Goal: Transaction & Acquisition: Book appointment/travel/reservation

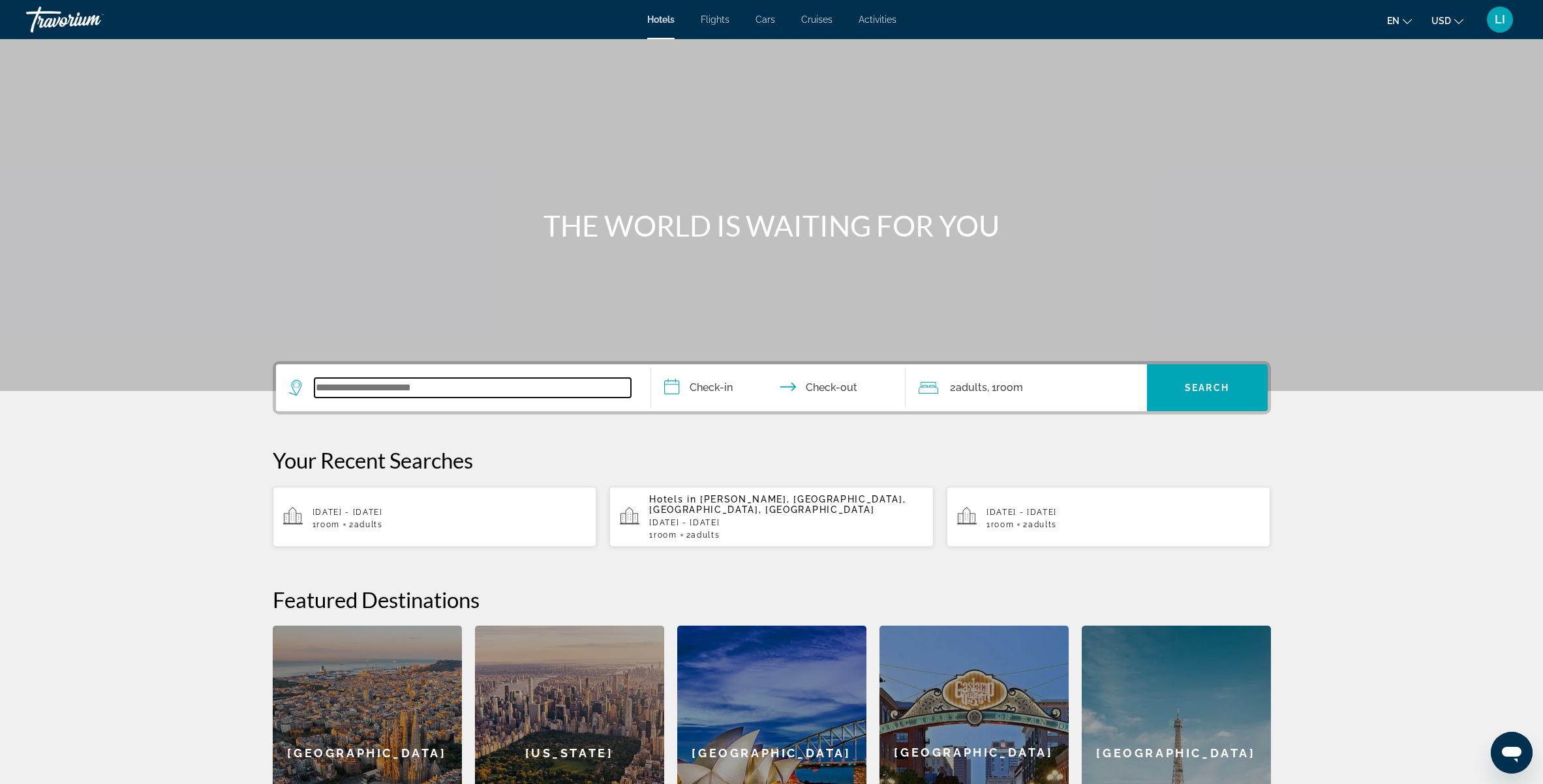
click at [454, 391] on input "Search widget" at bounding box center [473, 388] width 317 height 19
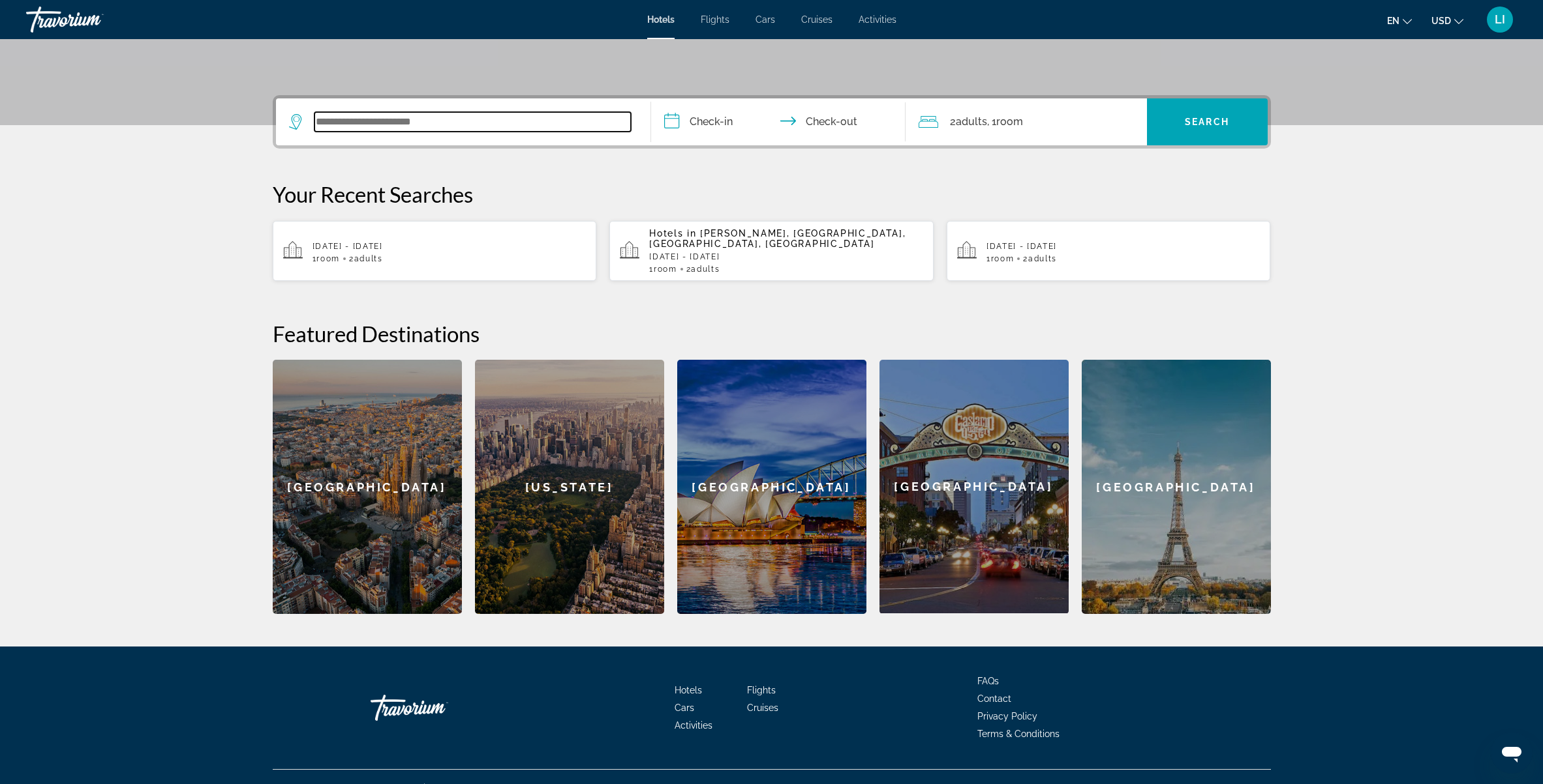
scroll to position [278, 0]
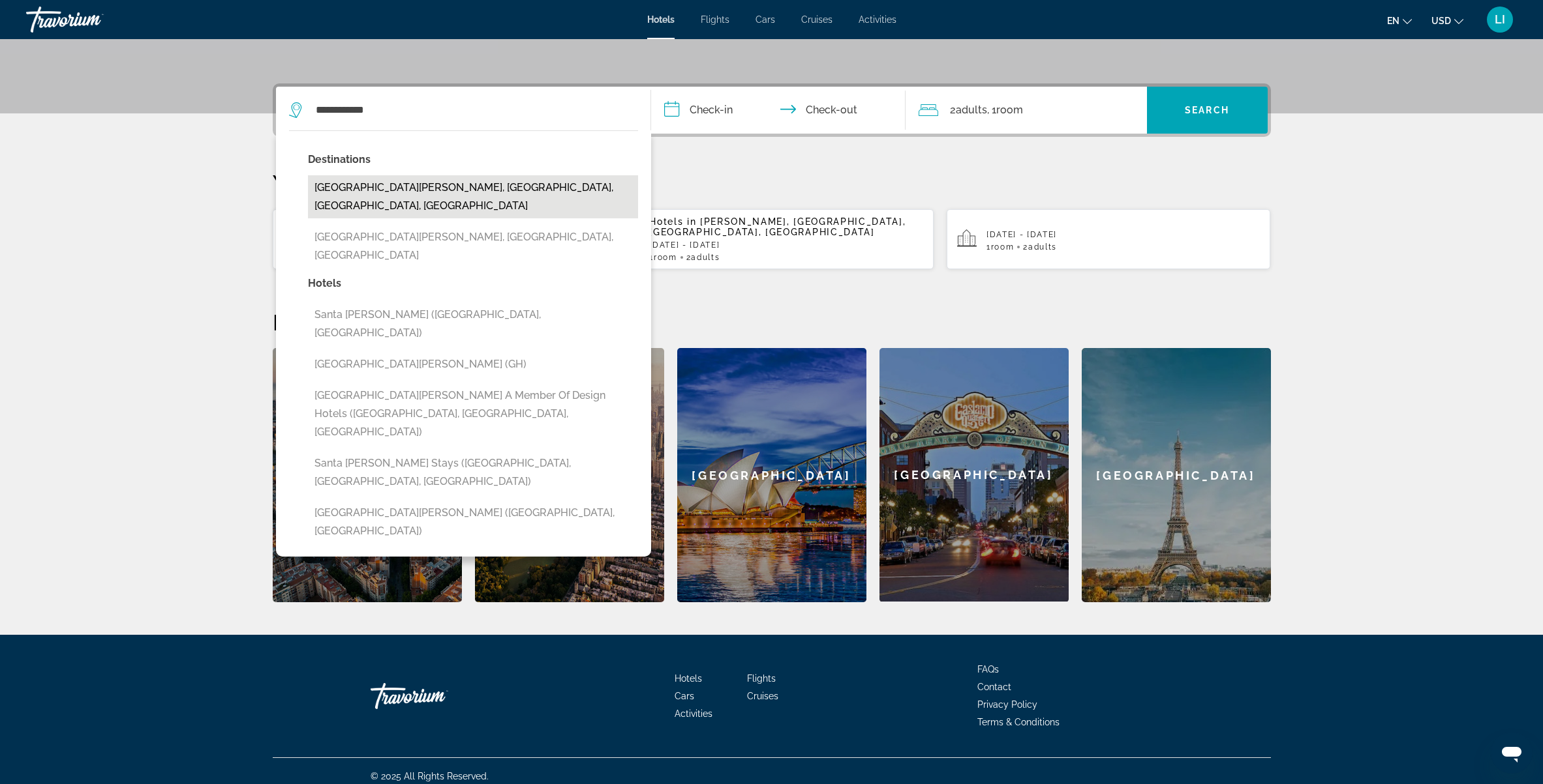
click at [465, 186] on button "[GEOGRAPHIC_DATA][PERSON_NAME], [GEOGRAPHIC_DATA], [GEOGRAPHIC_DATA], [GEOGRAPH…" at bounding box center [473, 196] width 330 height 43
type input "**********"
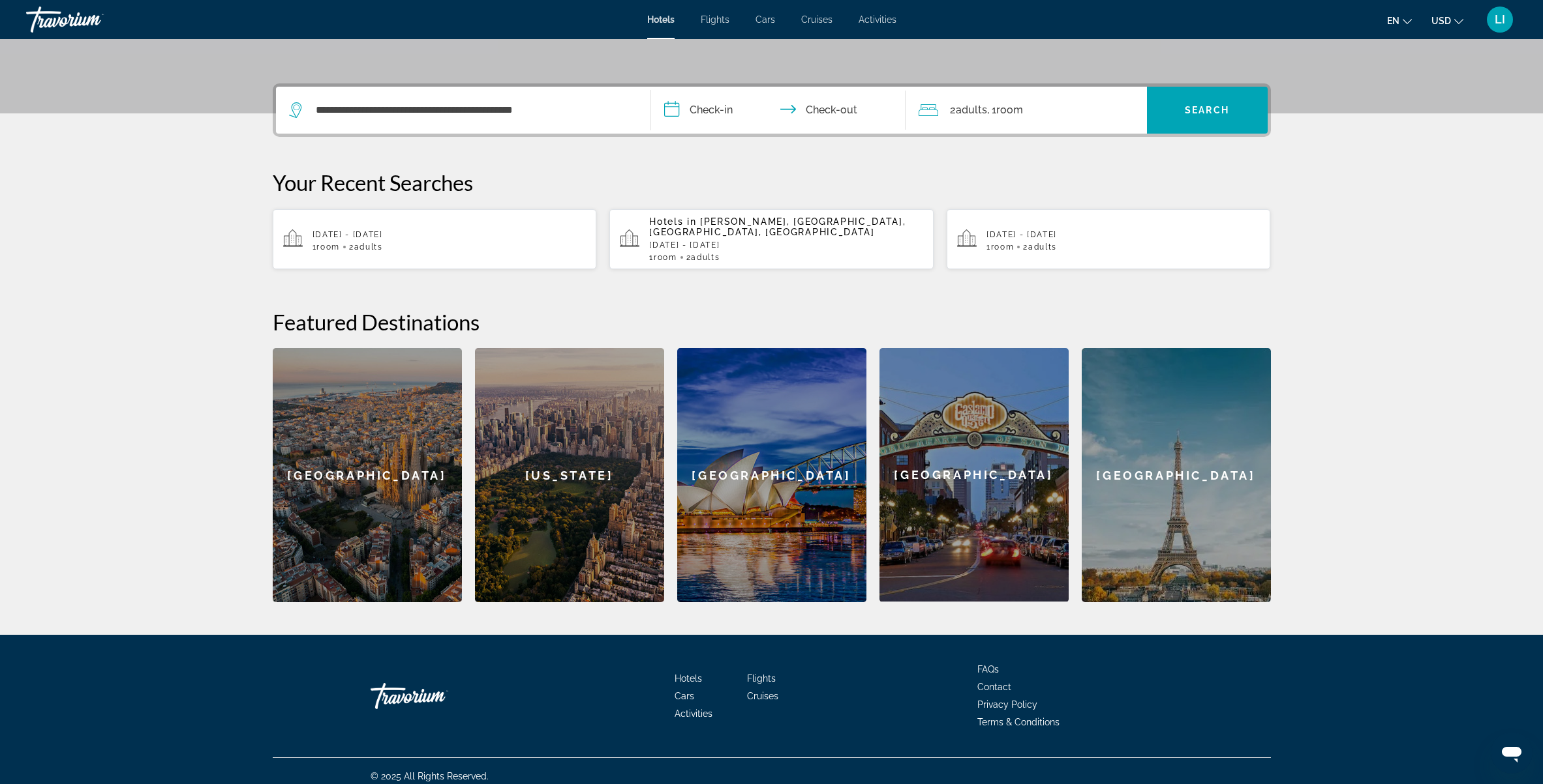
click at [724, 111] on input "**********" at bounding box center [781, 112] width 260 height 51
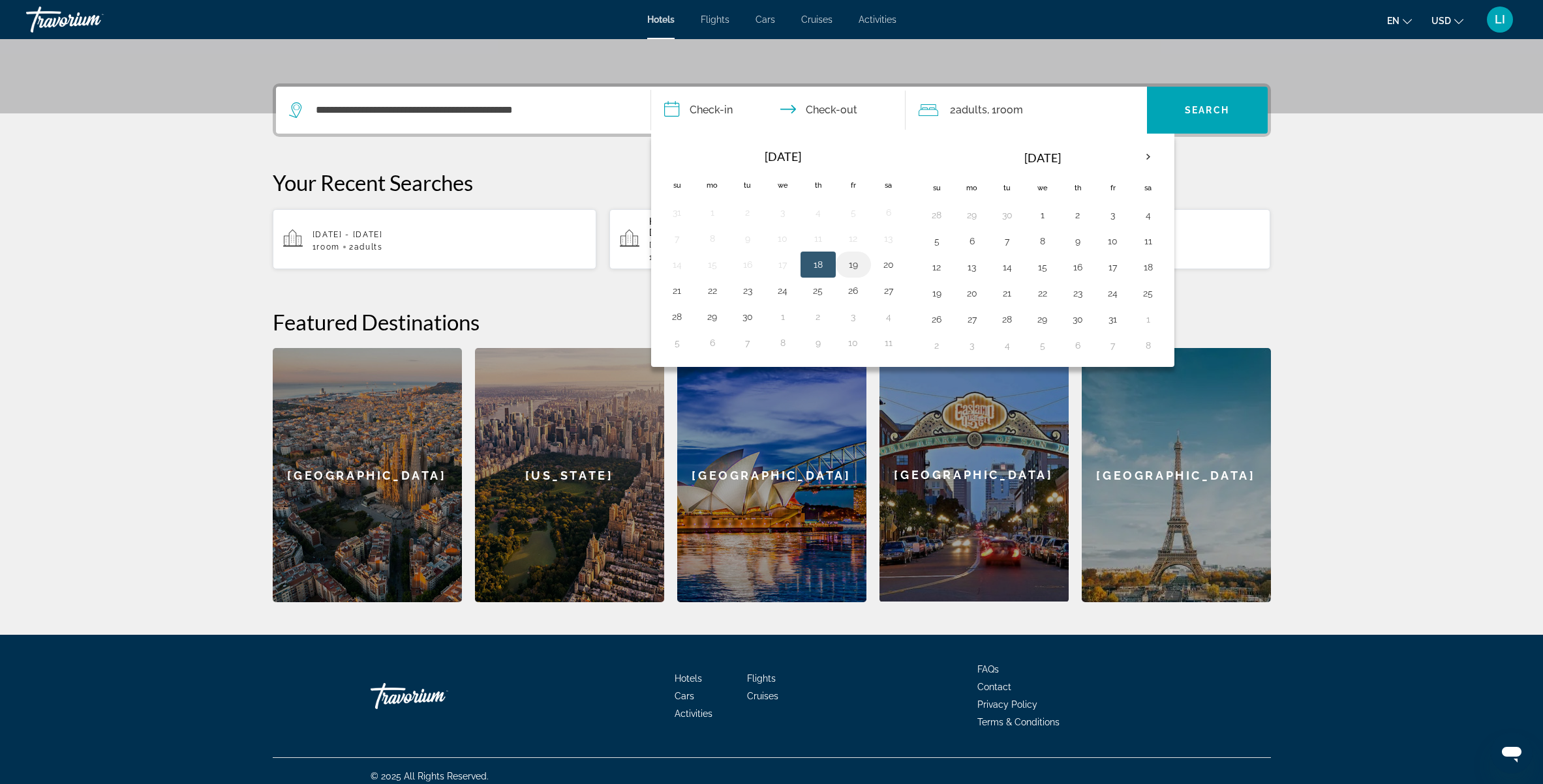
click at [853, 261] on button "19" at bounding box center [854, 265] width 21 height 18
click at [830, 108] on input "**********" at bounding box center [781, 112] width 260 height 51
click at [683, 288] on button "21" at bounding box center [678, 291] width 21 height 18
type input "**********"
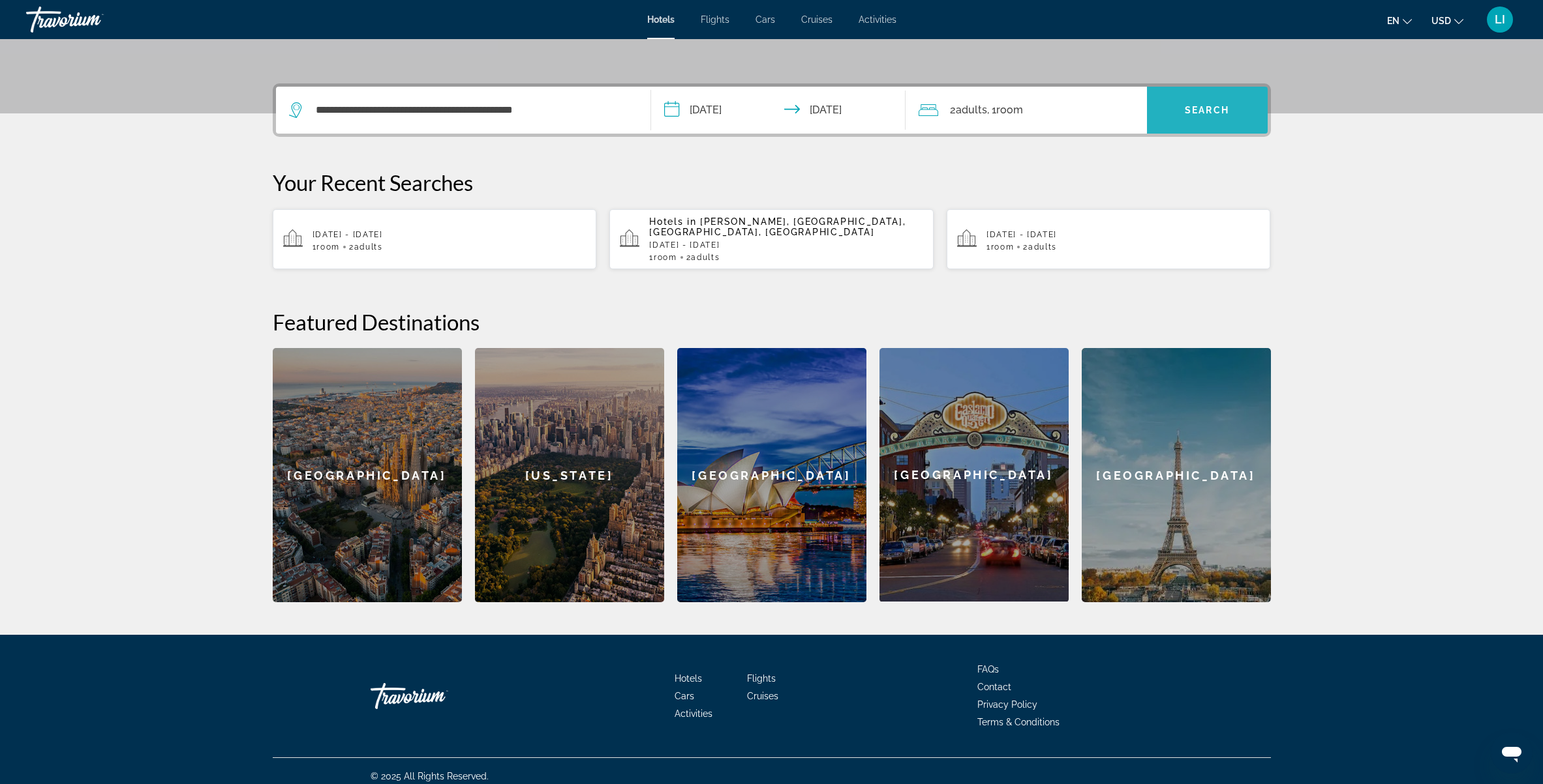
click at [1180, 105] on span "Search widget" at bounding box center [1206, 110] width 120 height 32
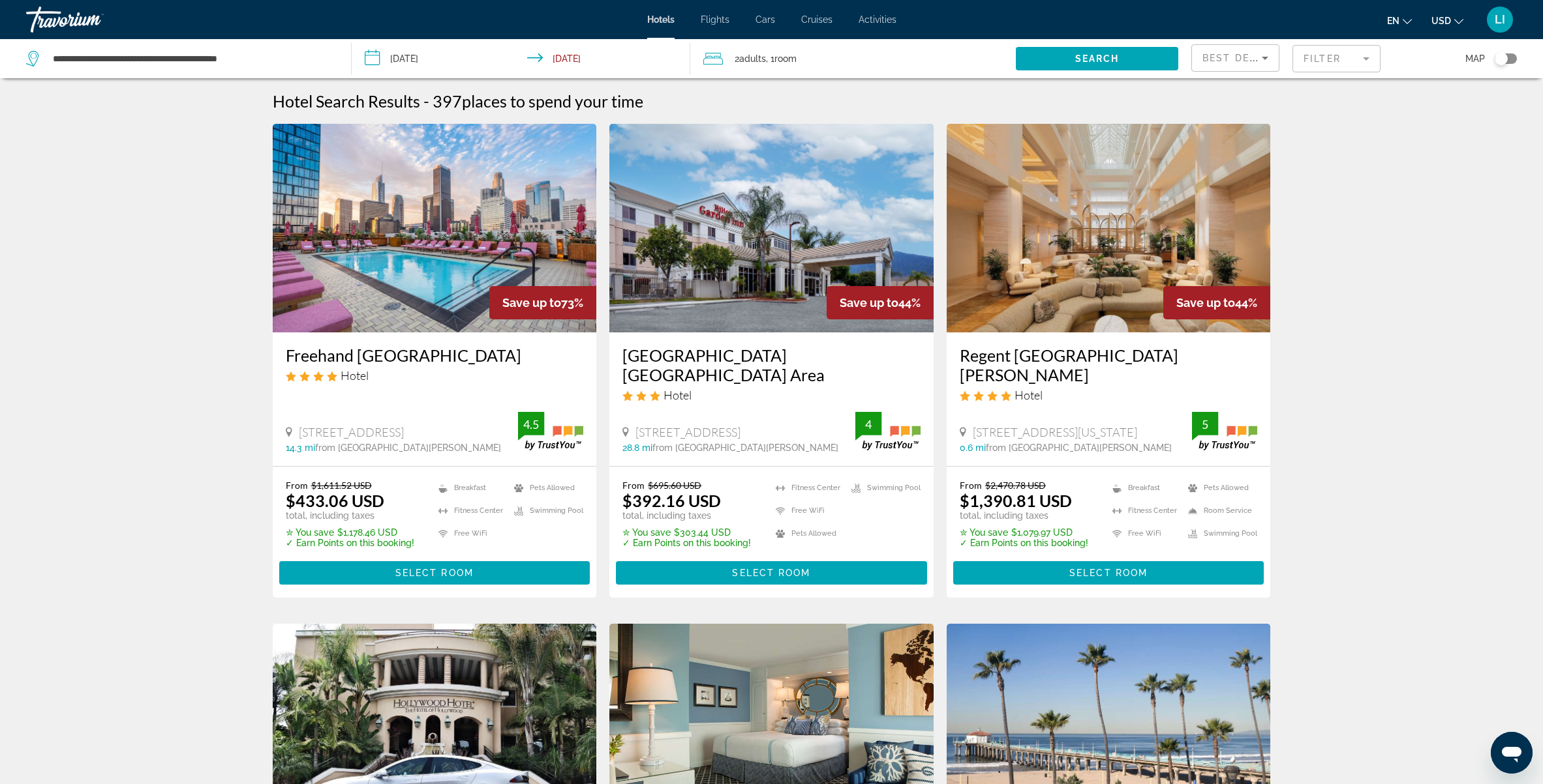
click at [1501, 56] on div "Toggle map" at bounding box center [1502, 59] width 13 height 13
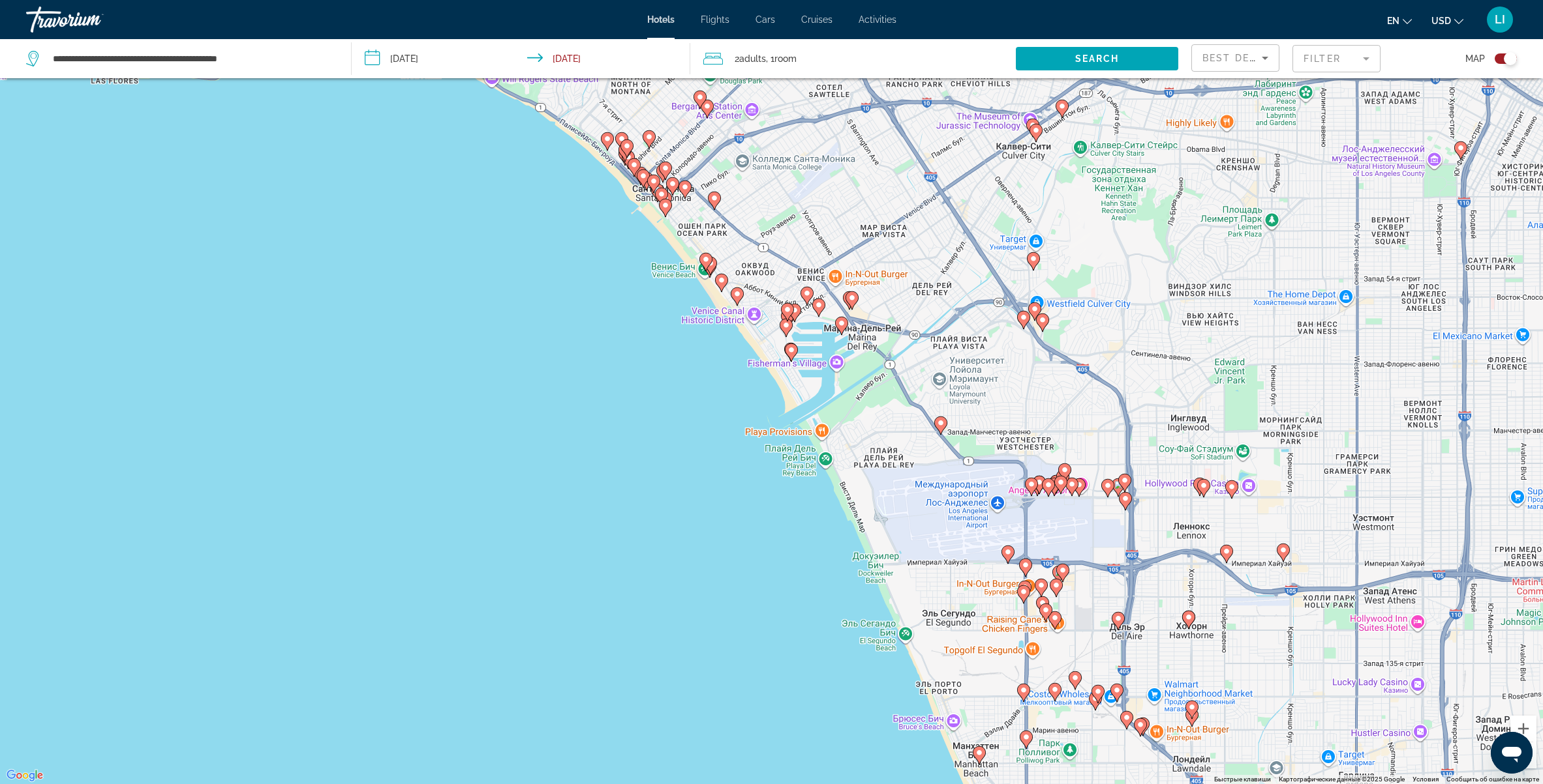
drag, startPoint x: 661, startPoint y: 264, endPoint x: 705, endPoint y: 424, distance: 165.9
click at [705, 424] on div "Чтобы активировать перетаскивание с помощью клавиатуры, нажмите Alt + Ввод. Пос…" at bounding box center [771, 392] width 1543 height 784
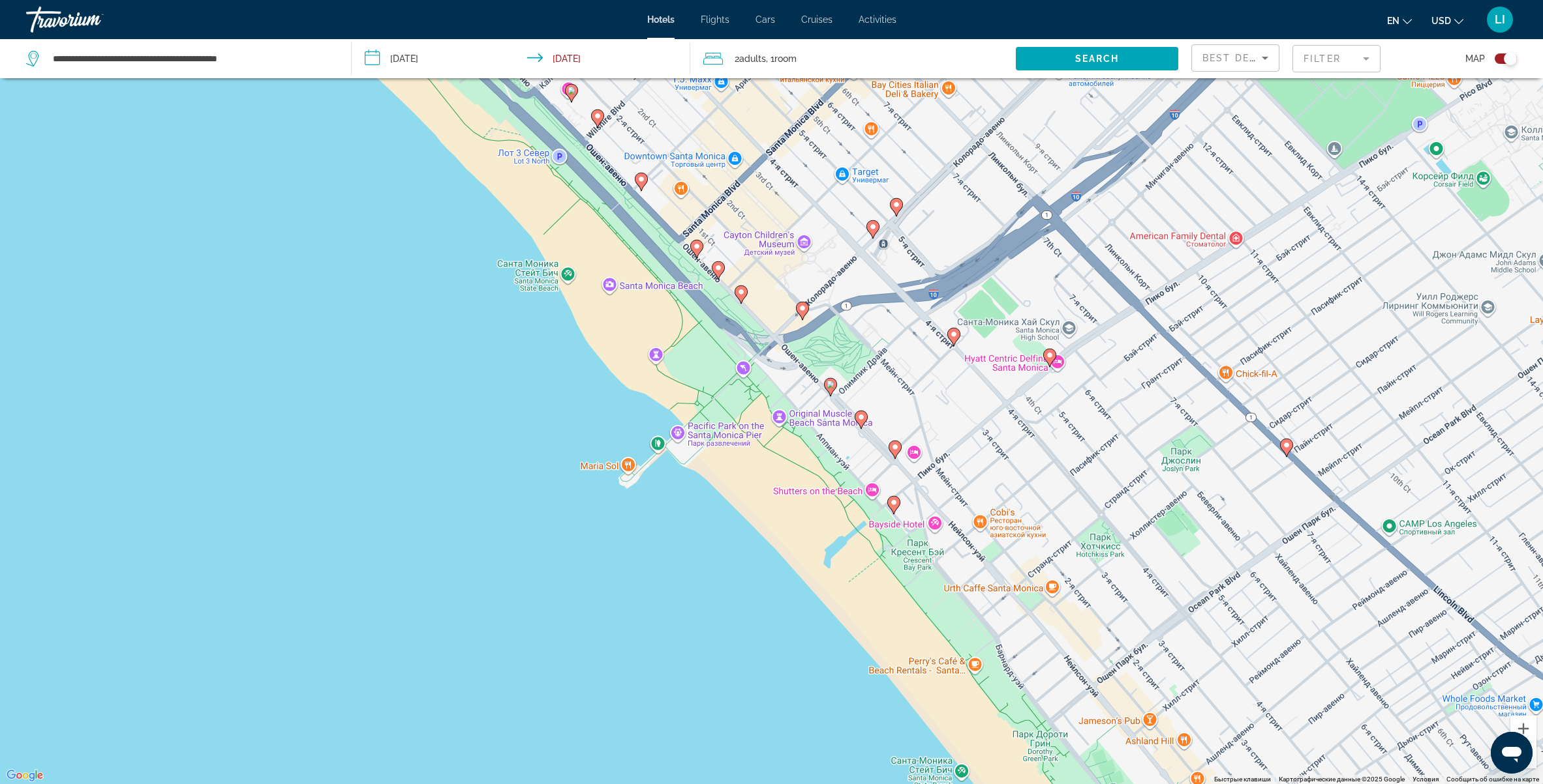
click at [831, 386] on image "Main content" at bounding box center [831, 385] width 8 height 8
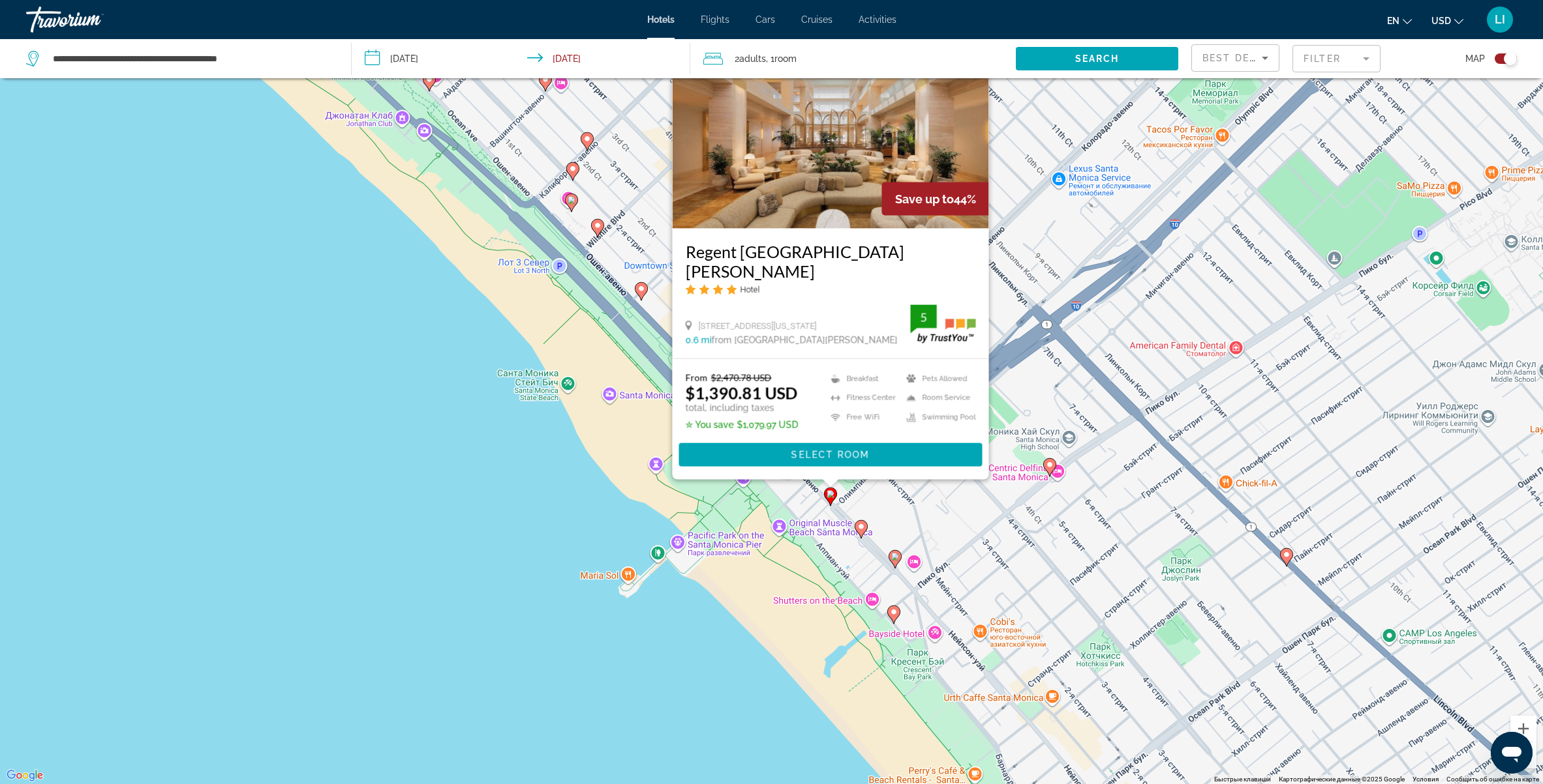
click at [894, 561] on icon "Main content" at bounding box center [894, 559] width 12 height 17
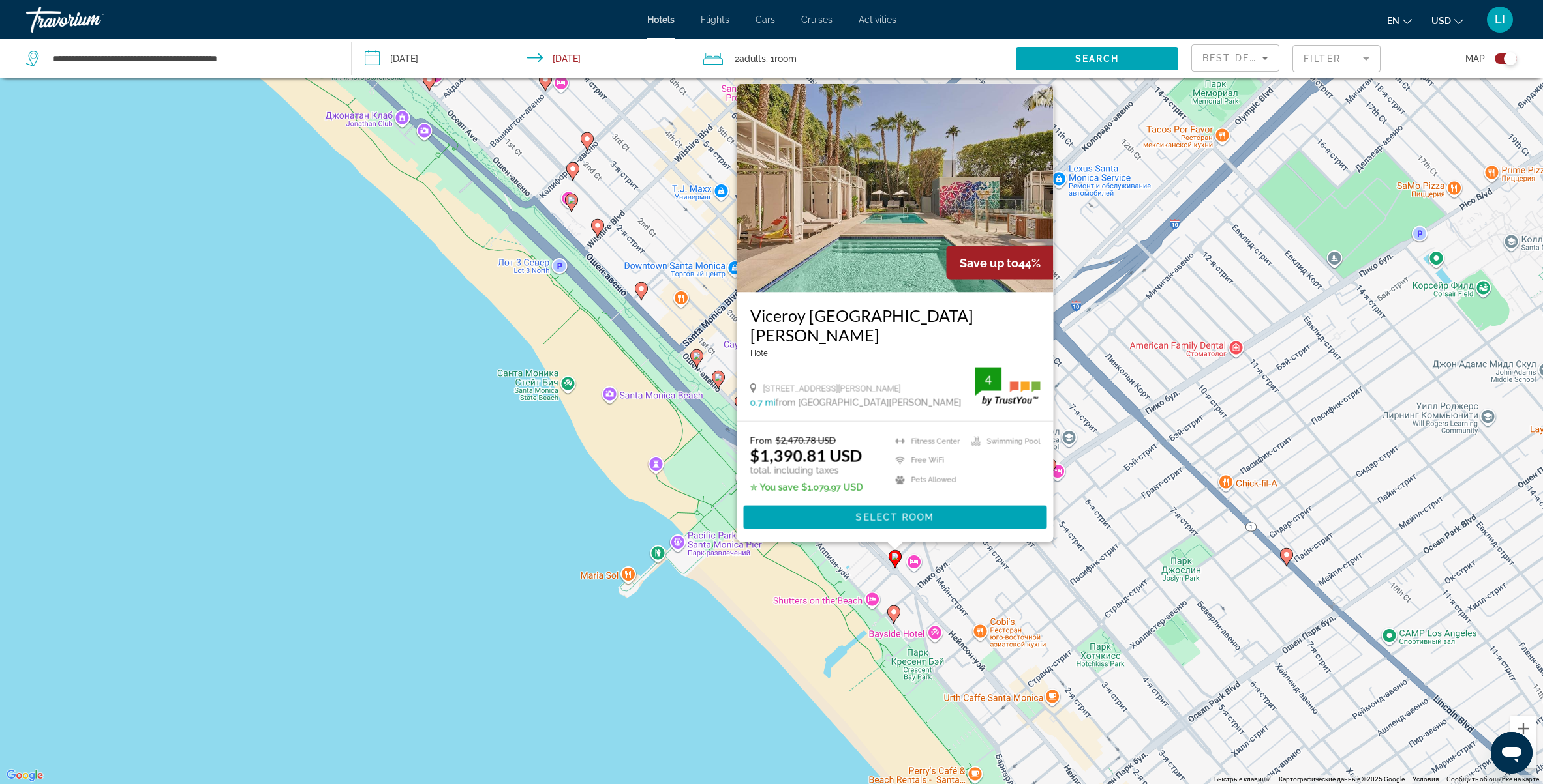
click at [889, 616] on icon "Main content" at bounding box center [893, 615] width 12 height 17
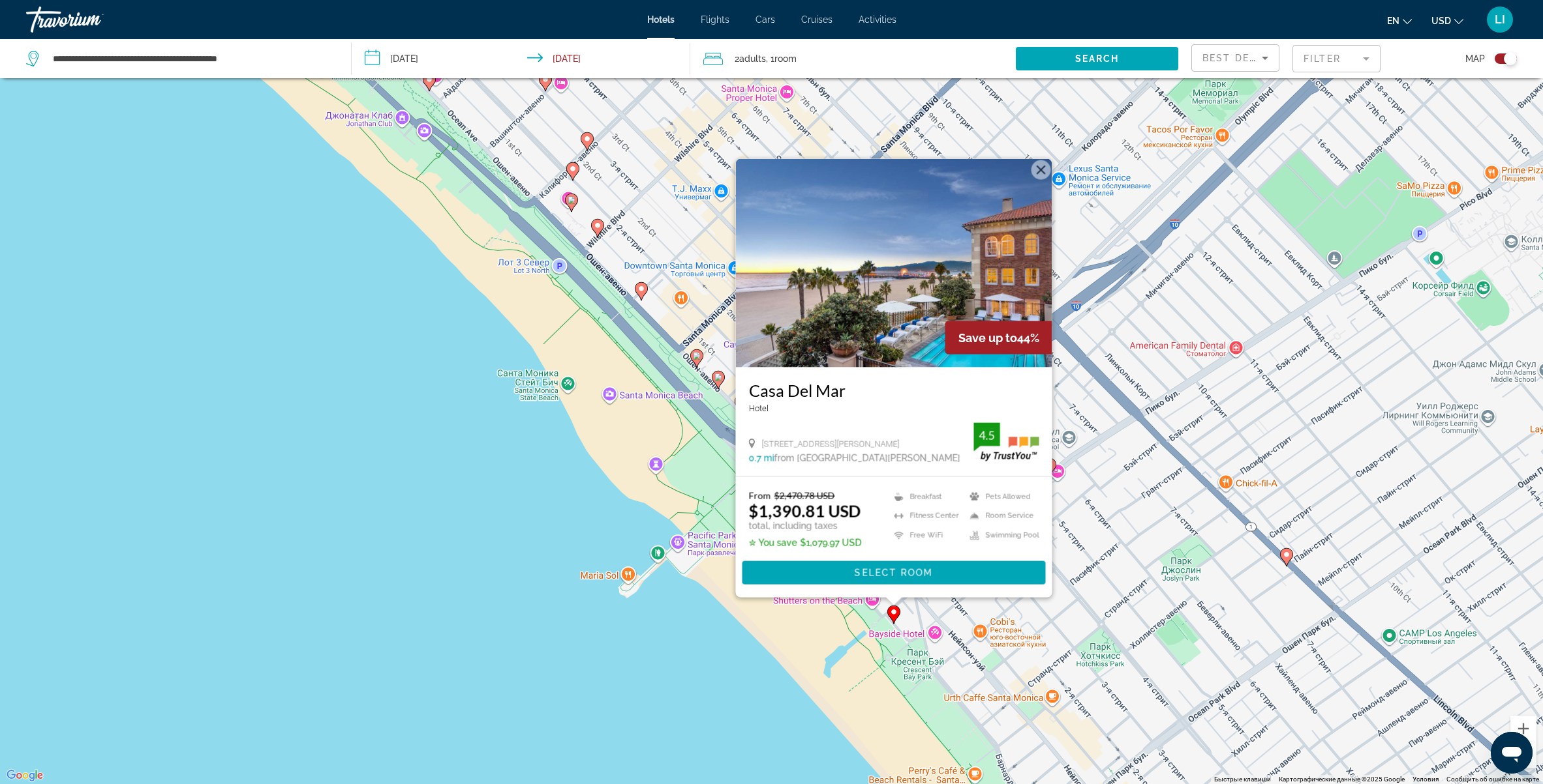
click at [1044, 169] on button "Закрыть" at bounding box center [1041, 169] width 19 height 19
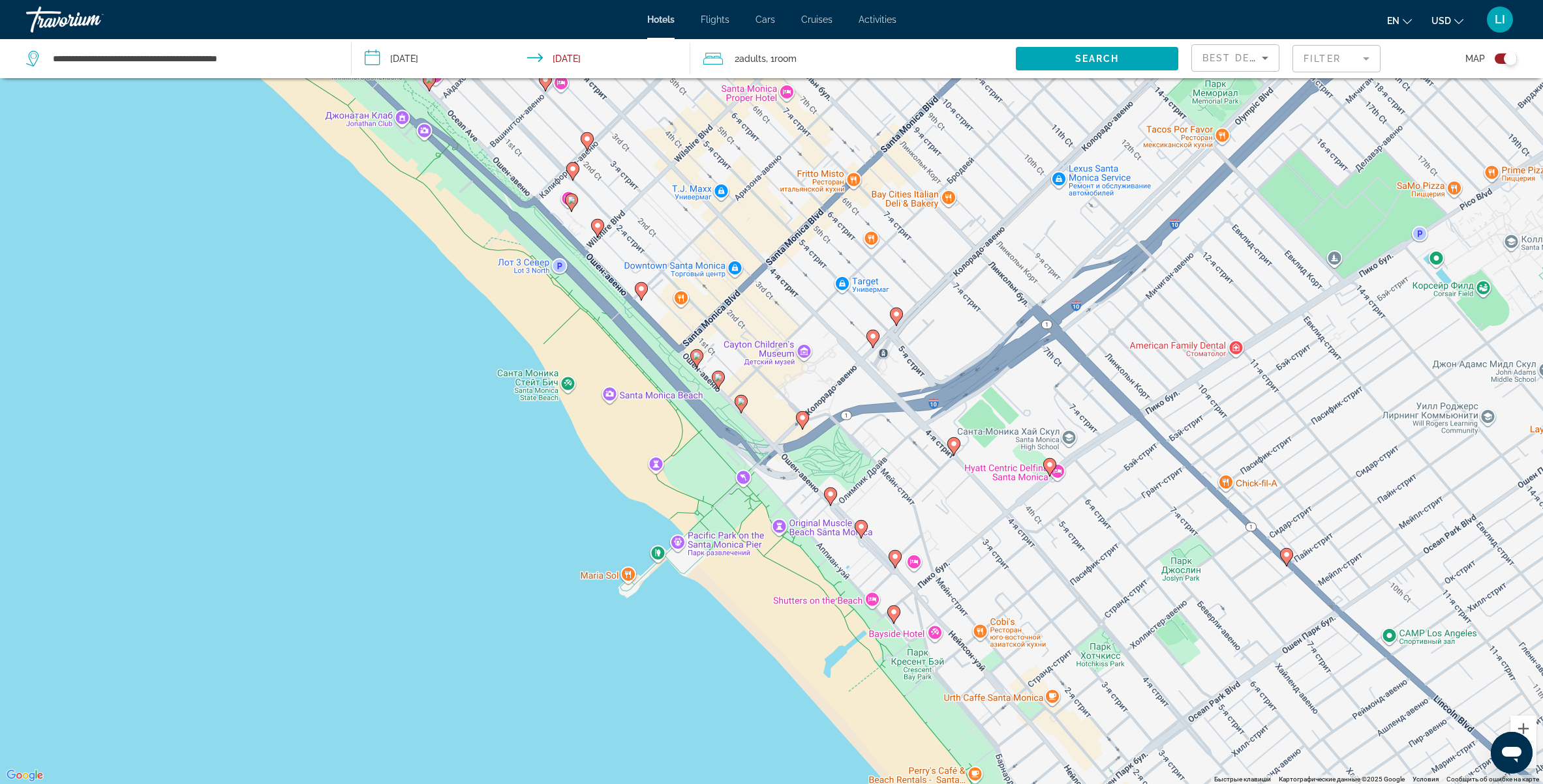
click at [829, 494] on image "Main content" at bounding box center [831, 494] width 8 height 8
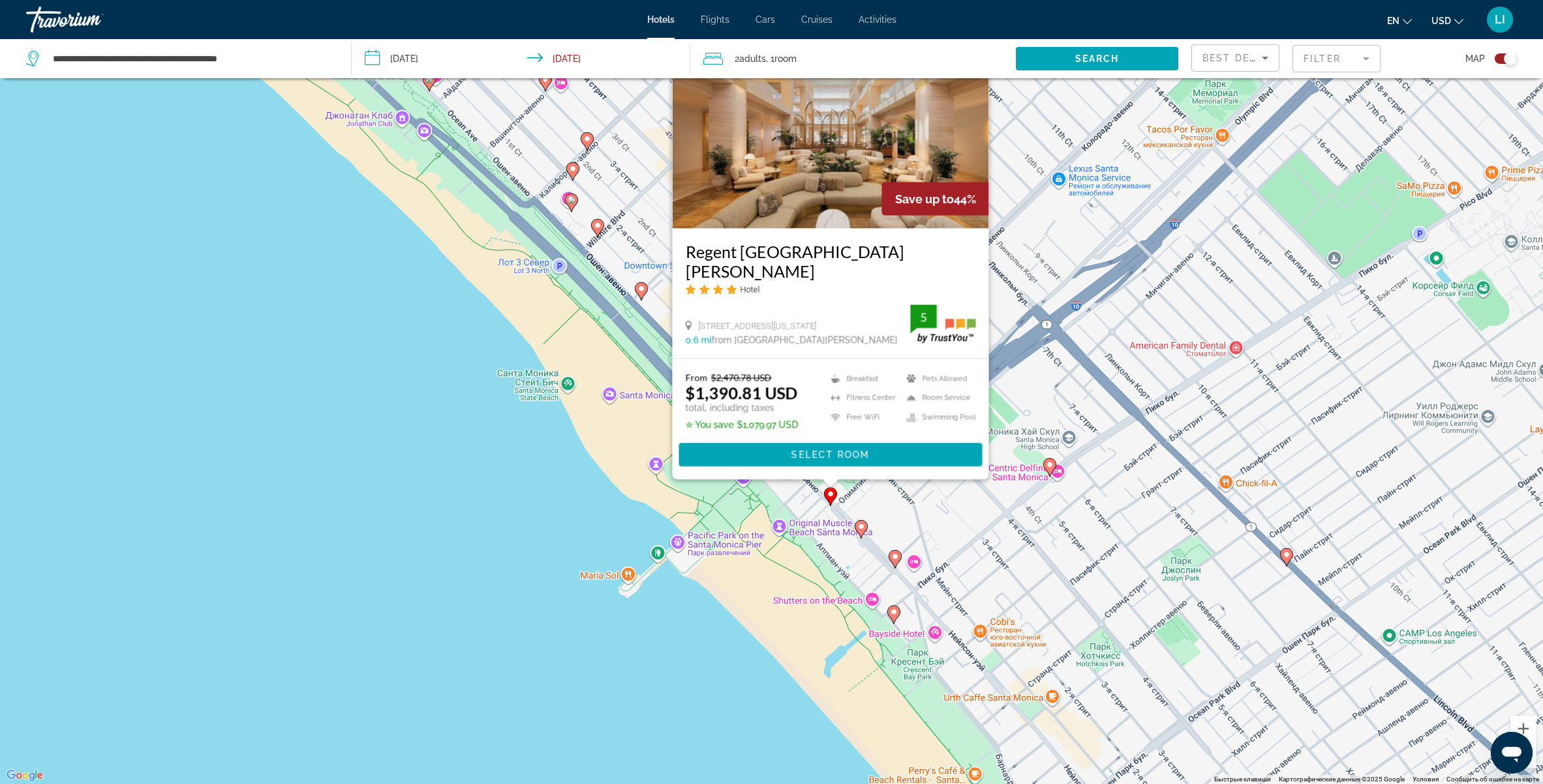
click at [781, 599] on div "Чтобы активировать перетаскивание с помощью клавиатуры, нажмите Alt + Ввод. Пос…" at bounding box center [771, 392] width 1543 height 784
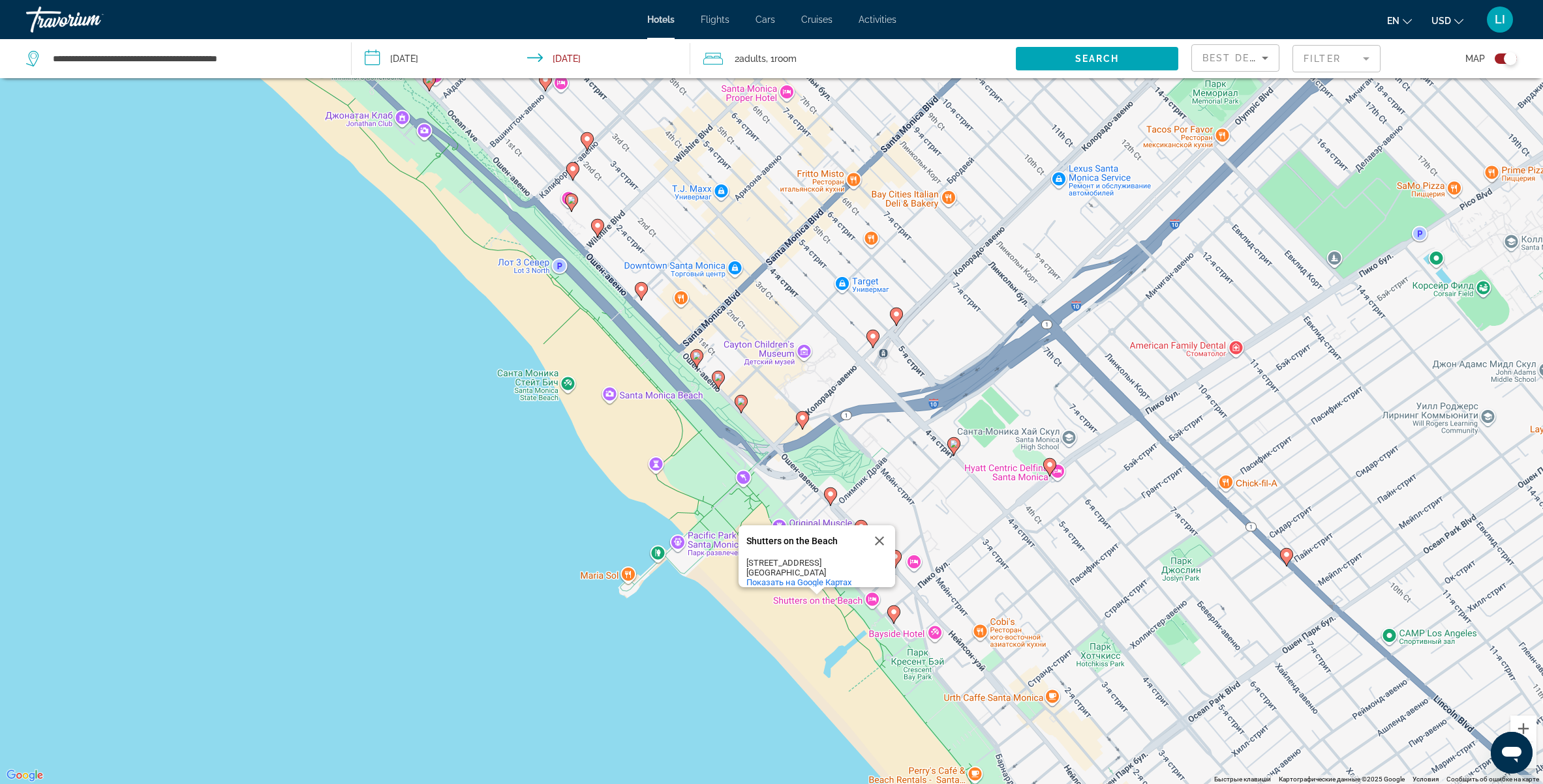
scroll to position [70, 0]
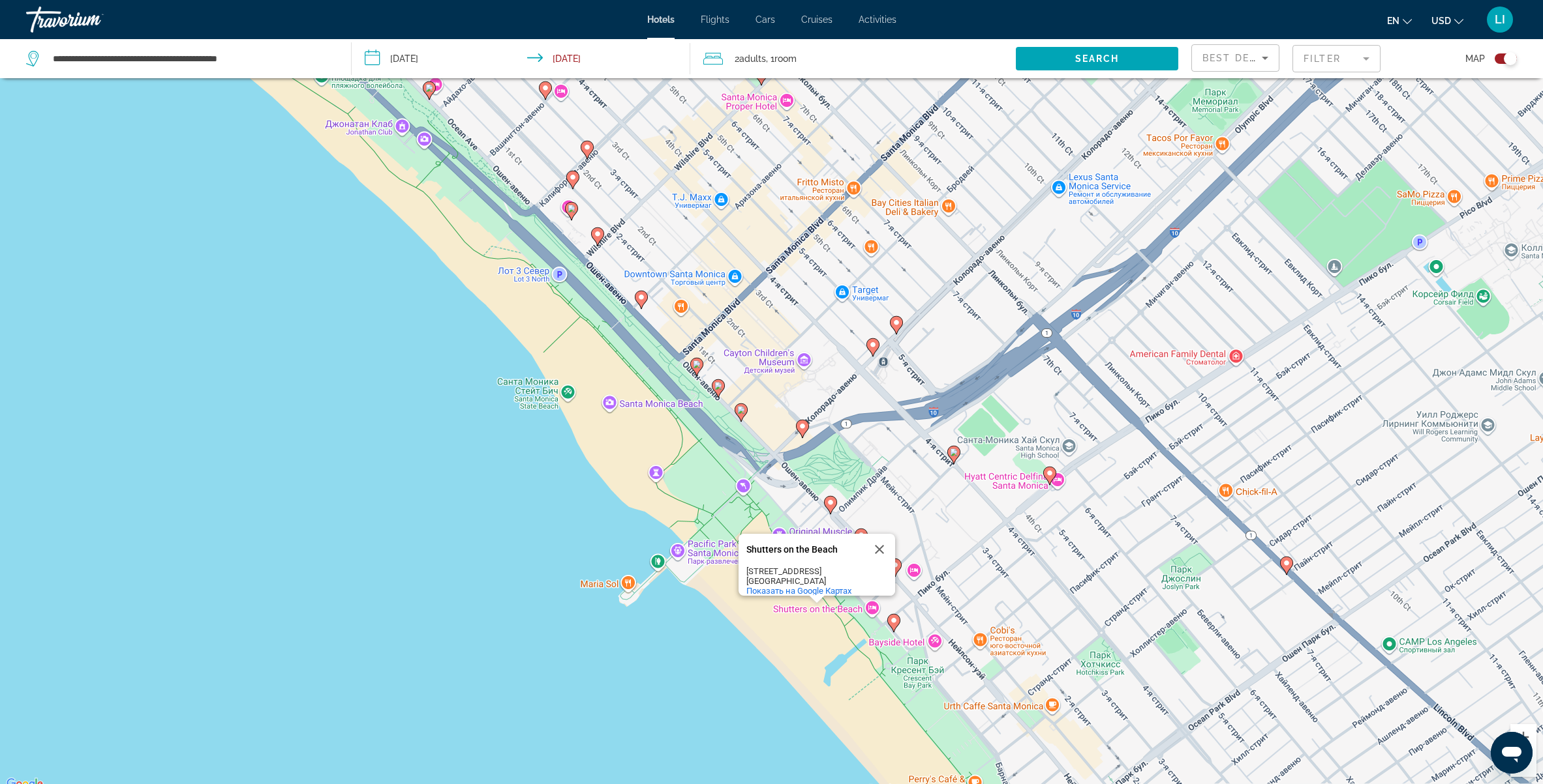
click at [803, 428] on image "Main content" at bounding box center [802, 426] width 8 height 8
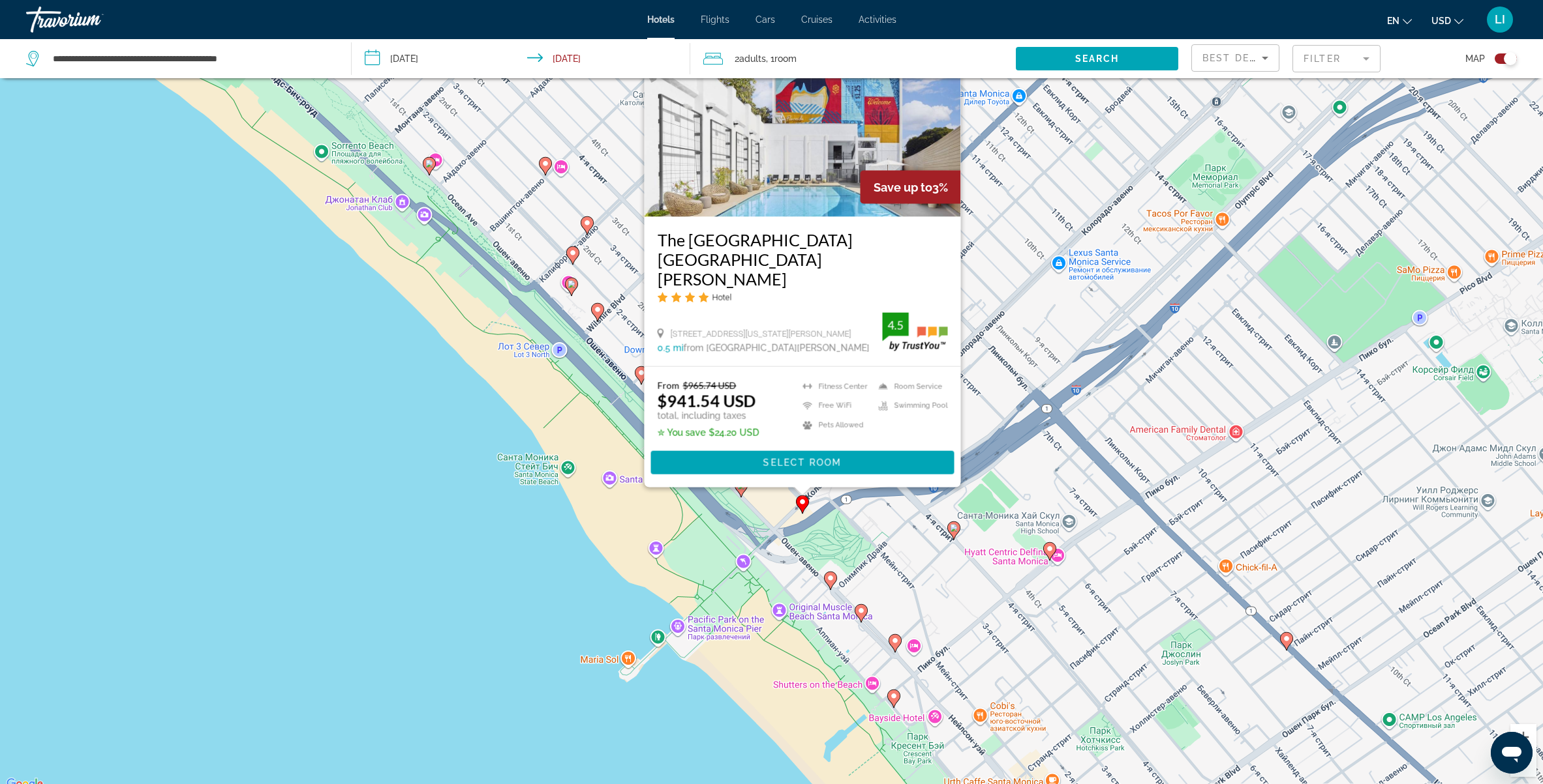
click at [862, 607] on image "Main content" at bounding box center [861, 611] width 8 height 8
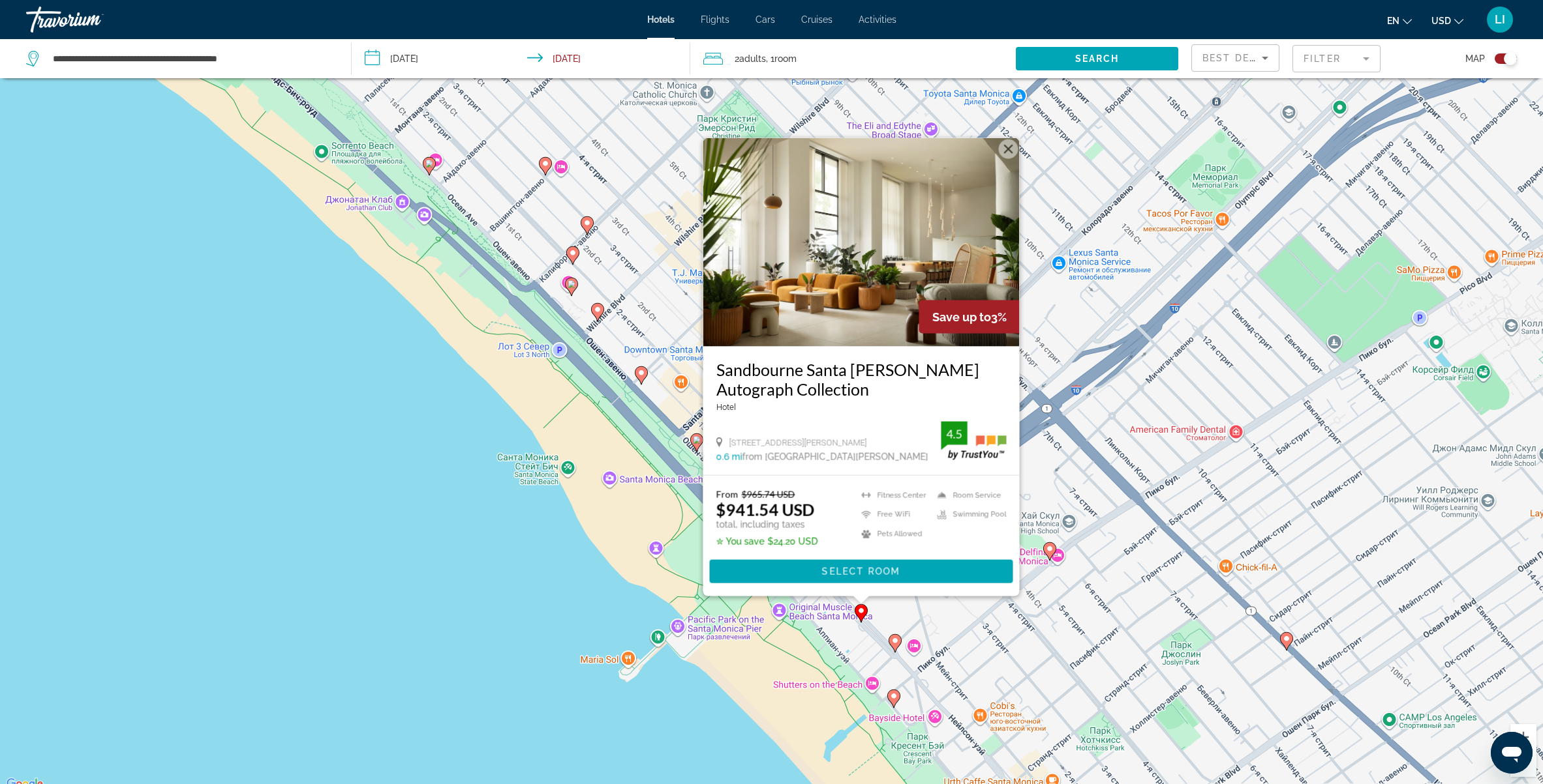
click at [1005, 150] on button "Закрыть" at bounding box center [1008, 148] width 19 height 19
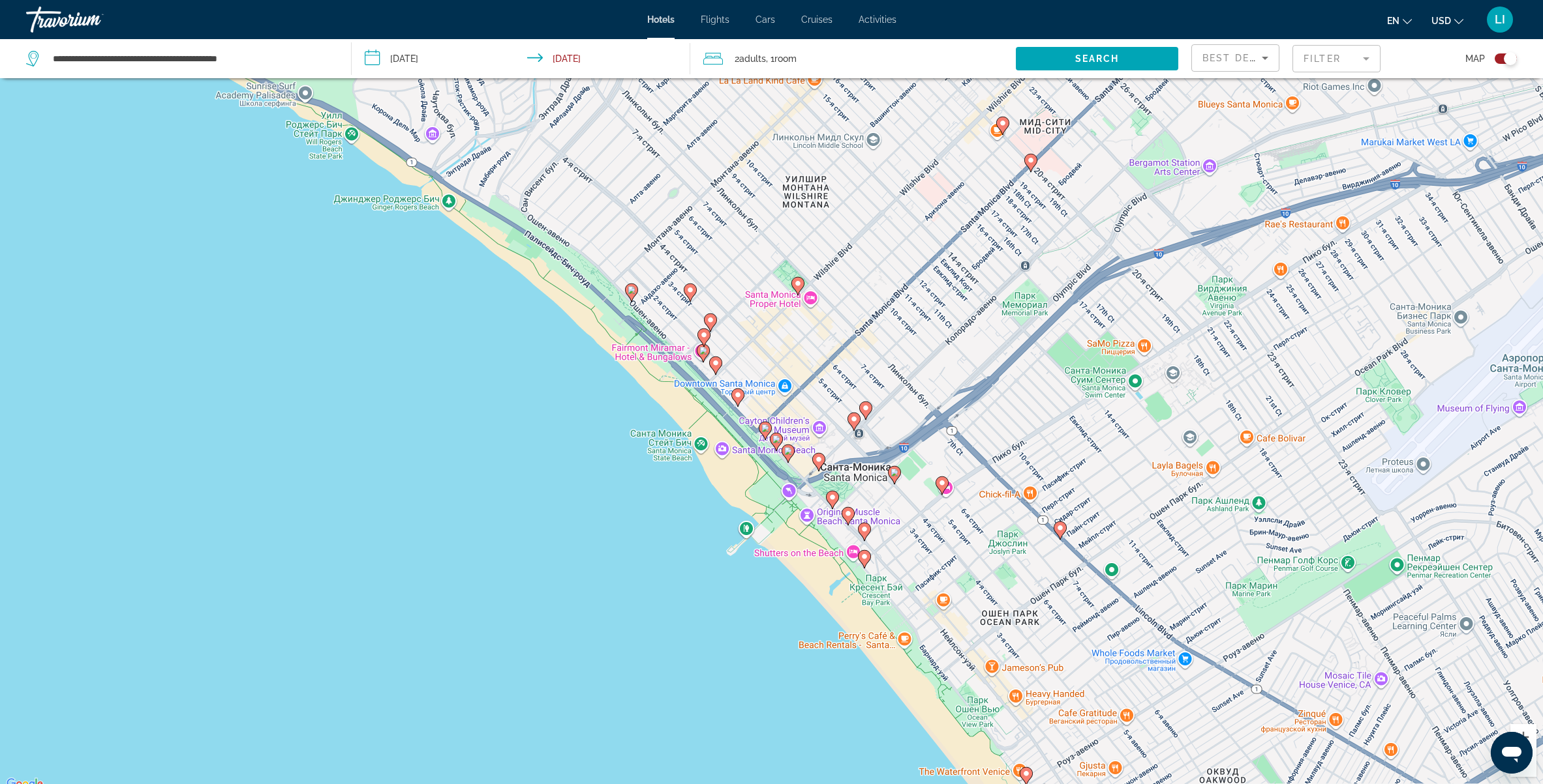
drag, startPoint x: 889, startPoint y: 615, endPoint x: 887, endPoint y: 576, distance: 39.1
click at [887, 576] on div "Чтобы активировать перетаскивание с помощью клавиатуры, нажмите Alt + Ввод. Пос…" at bounding box center [771, 400] width 1543 height 784
click at [862, 556] on image "Main content" at bounding box center [864, 557] width 8 height 8
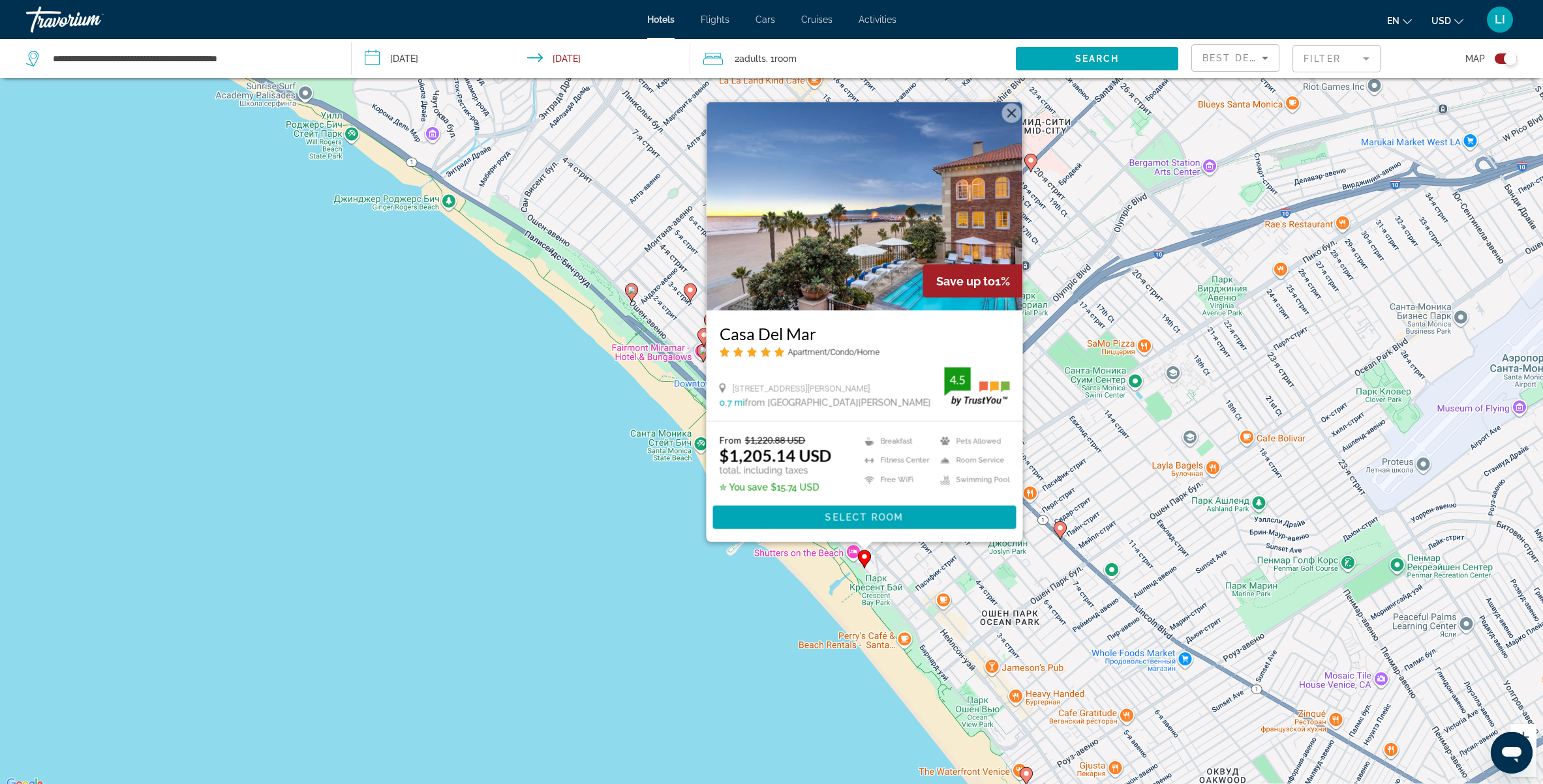
click at [832, 586] on div "Чтобы активировать перетаскивание с помощью клавиатуры, нажмите Alt + Ввод. Пос…" at bounding box center [771, 400] width 1543 height 784
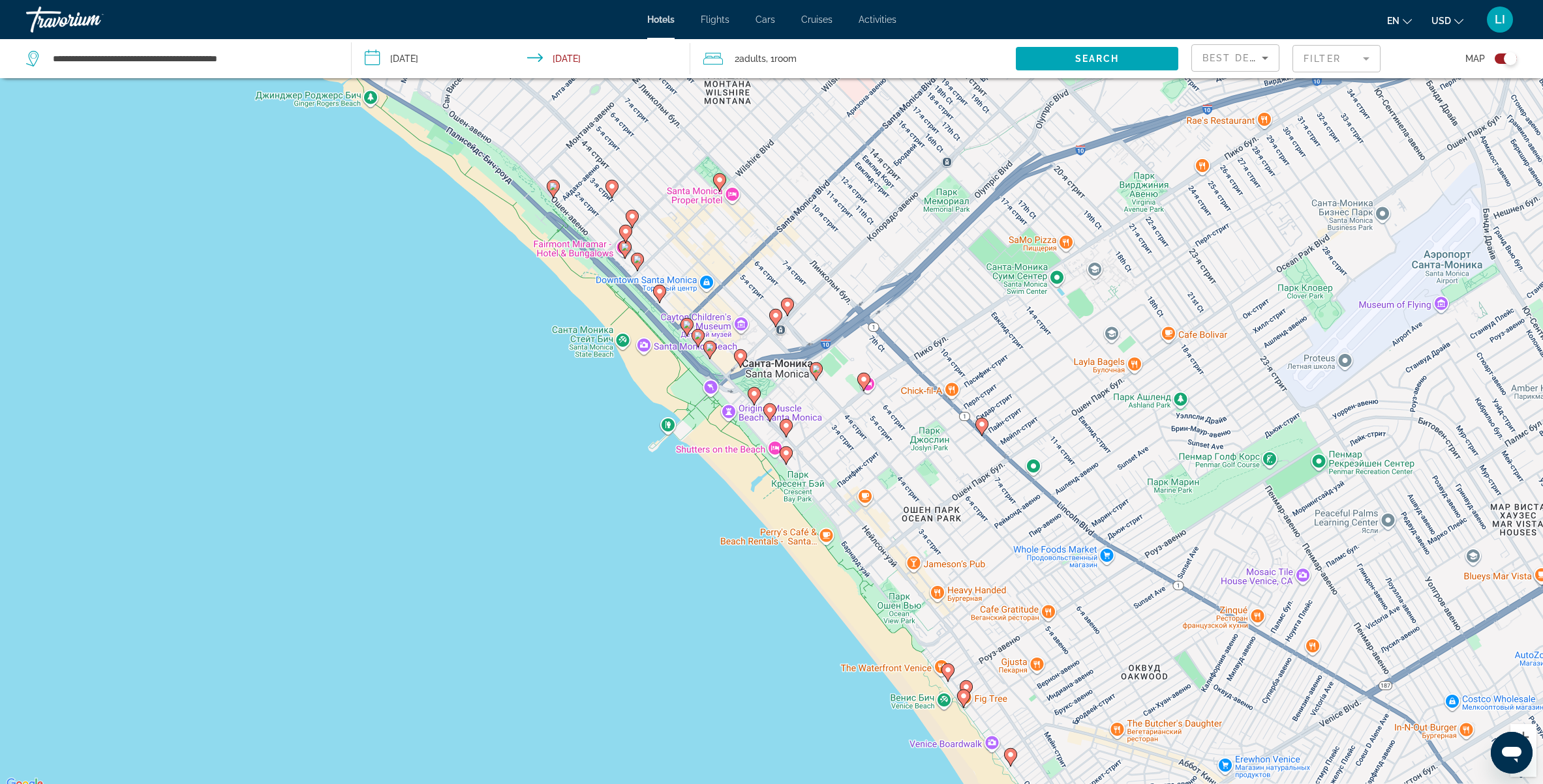
drag, startPoint x: 929, startPoint y: 694, endPoint x: 854, endPoint y: 594, distance: 125.0
click at [854, 594] on div "Чтобы активировать перетаскивание с помощью клавиатуры, нажмите Alt + Ввод. Пос…" at bounding box center [771, 400] width 1543 height 784
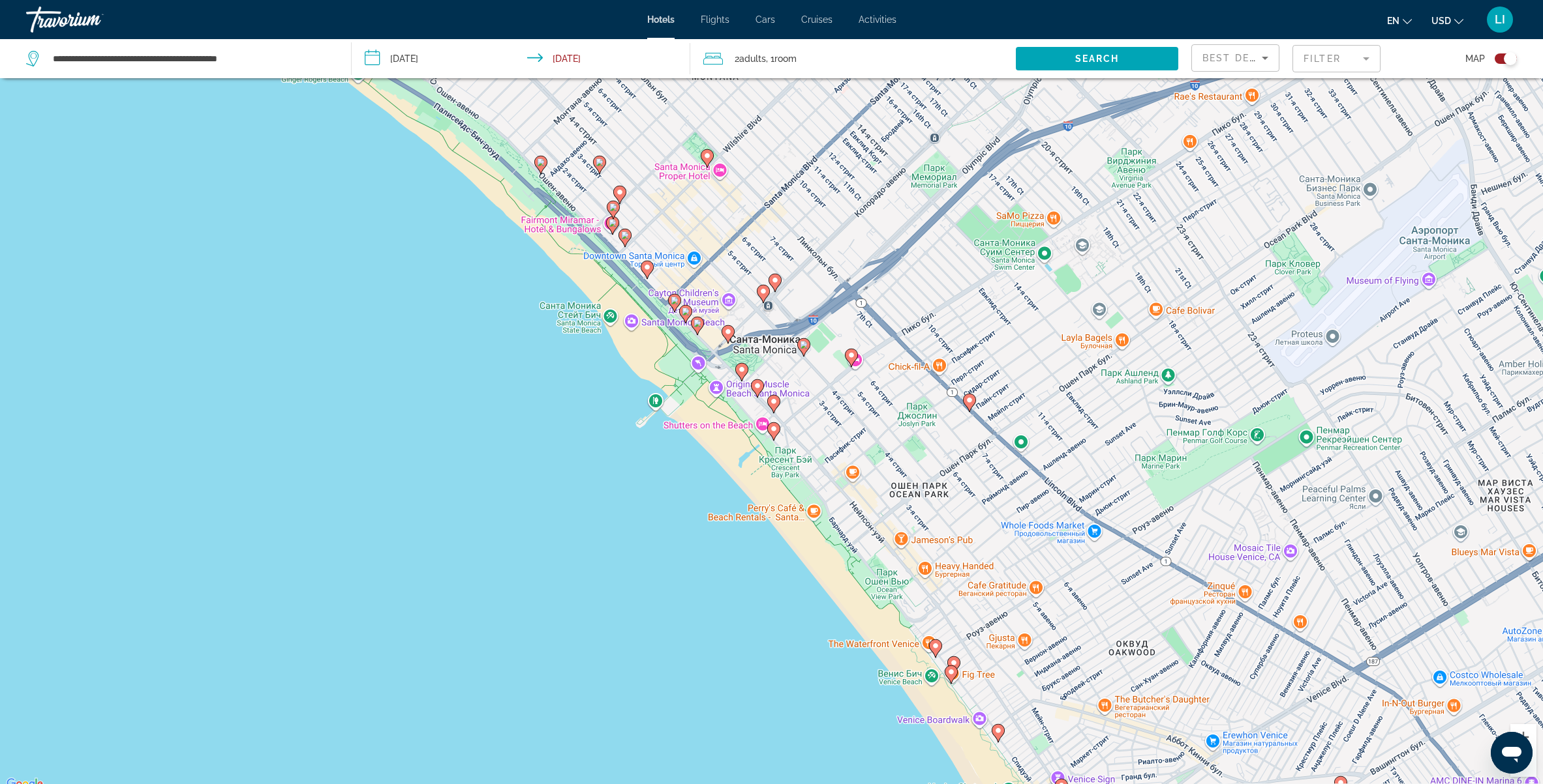
click at [937, 648] on image "Main content" at bounding box center [936, 646] width 8 height 8
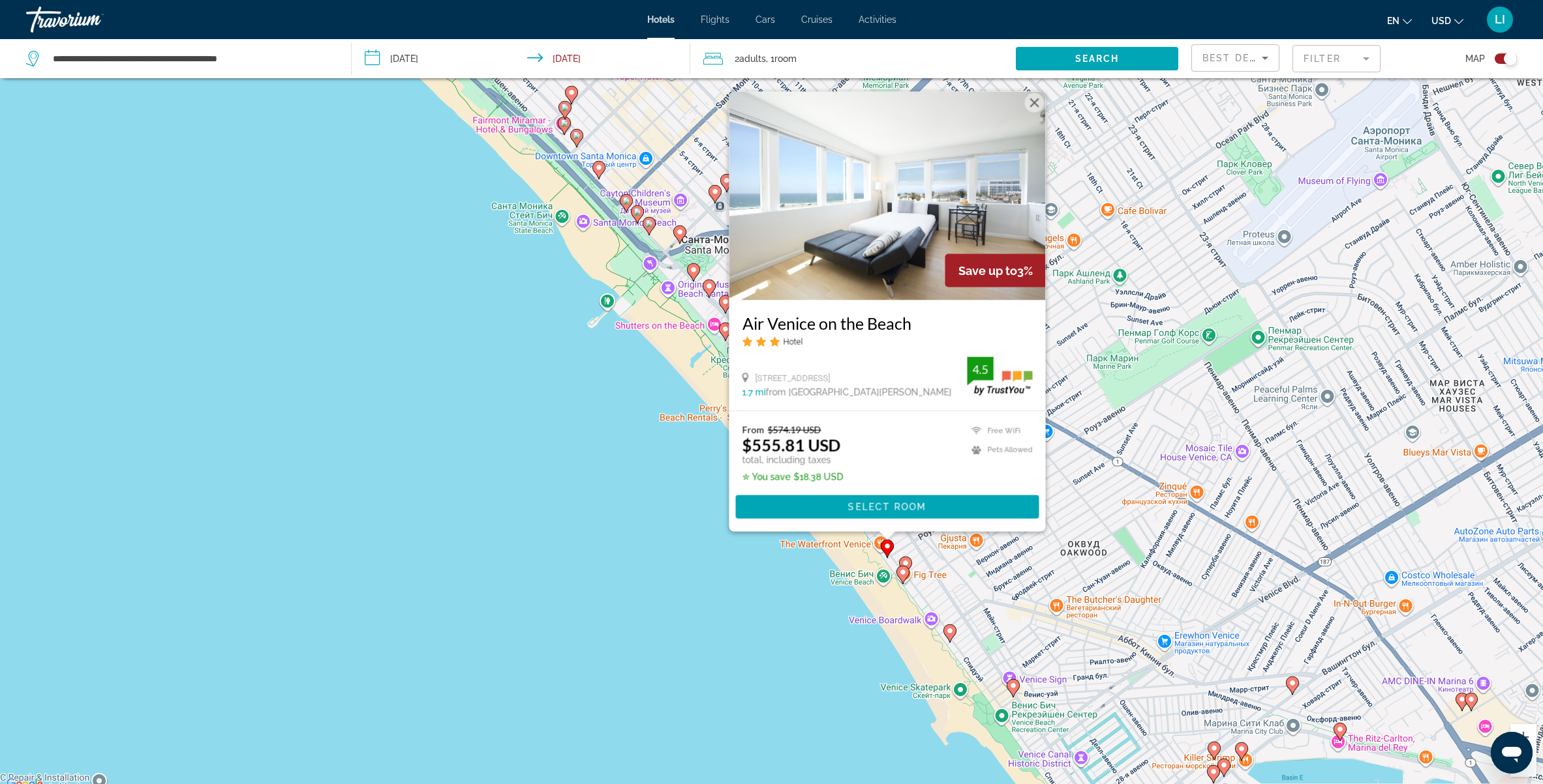
drag, startPoint x: 768, startPoint y: 649, endPoint x: 740, endPoint y: 566, distance: 87.6
click at [740, 566] on div "Чтобы активировать перетаскивание с помощью клавиатуры, нажмите Alt + Ввод. Пос…" at bounding box center [771, 400] width 1543 height 784
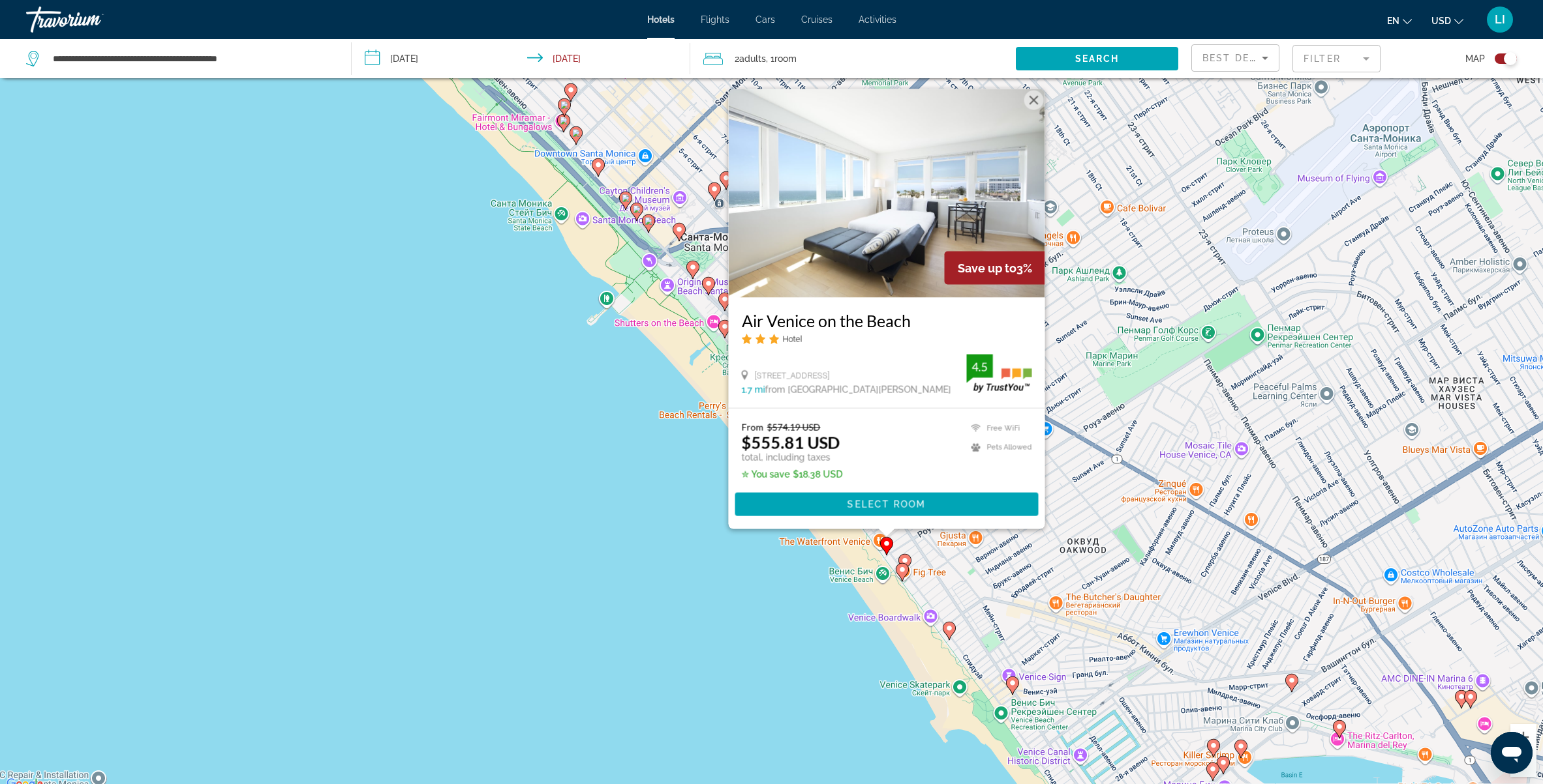
click at [792, 631] on div "Чтобы активировать перетаскивание с помощью клавиатуры, нажмите Alt + Ввод. Пос…" at bounding box center [771, 400] width 1543 height 784
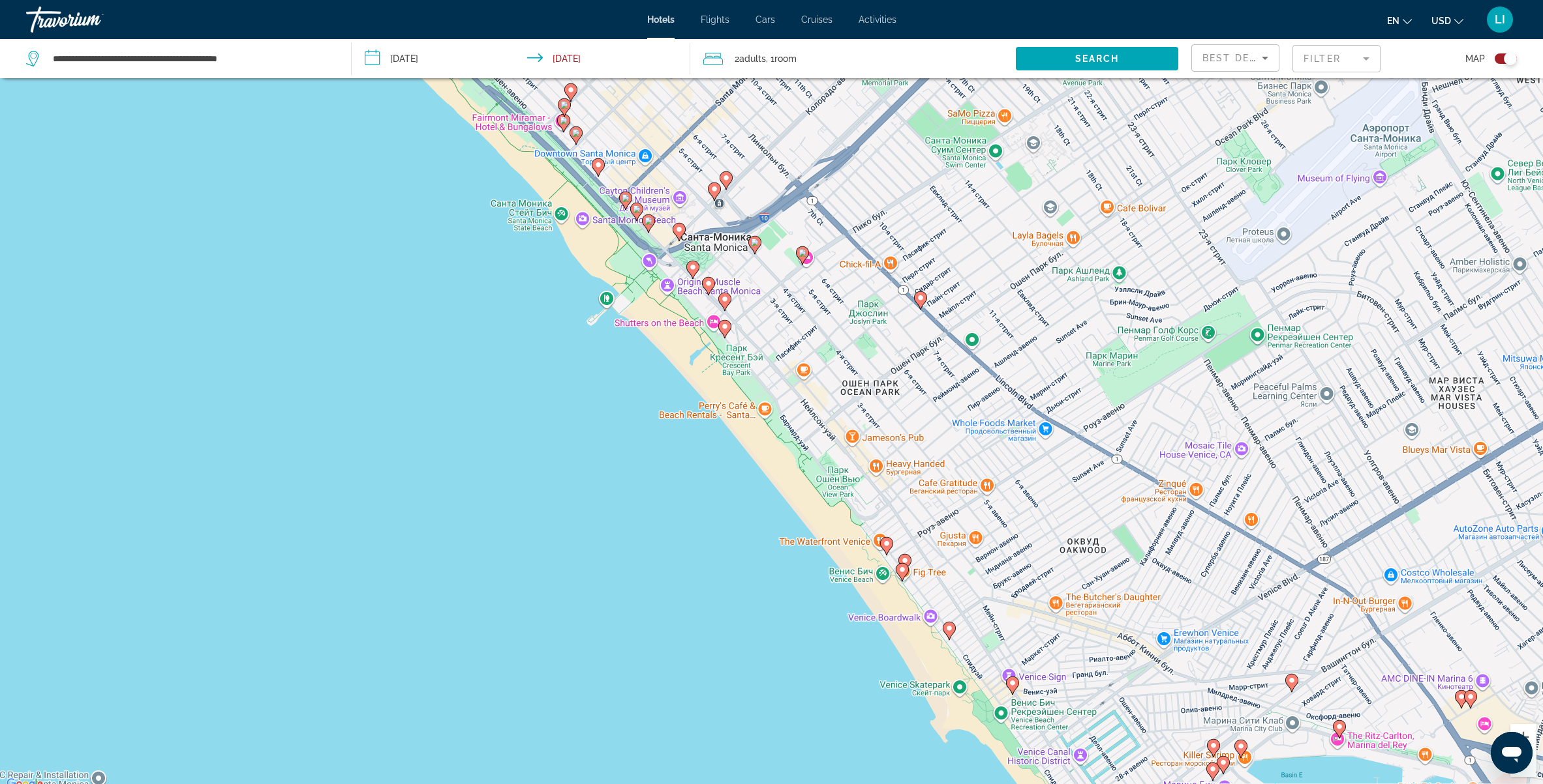
click at [887, 544] on image "Main content" at bounding box center [887, 544] width 8 height 8
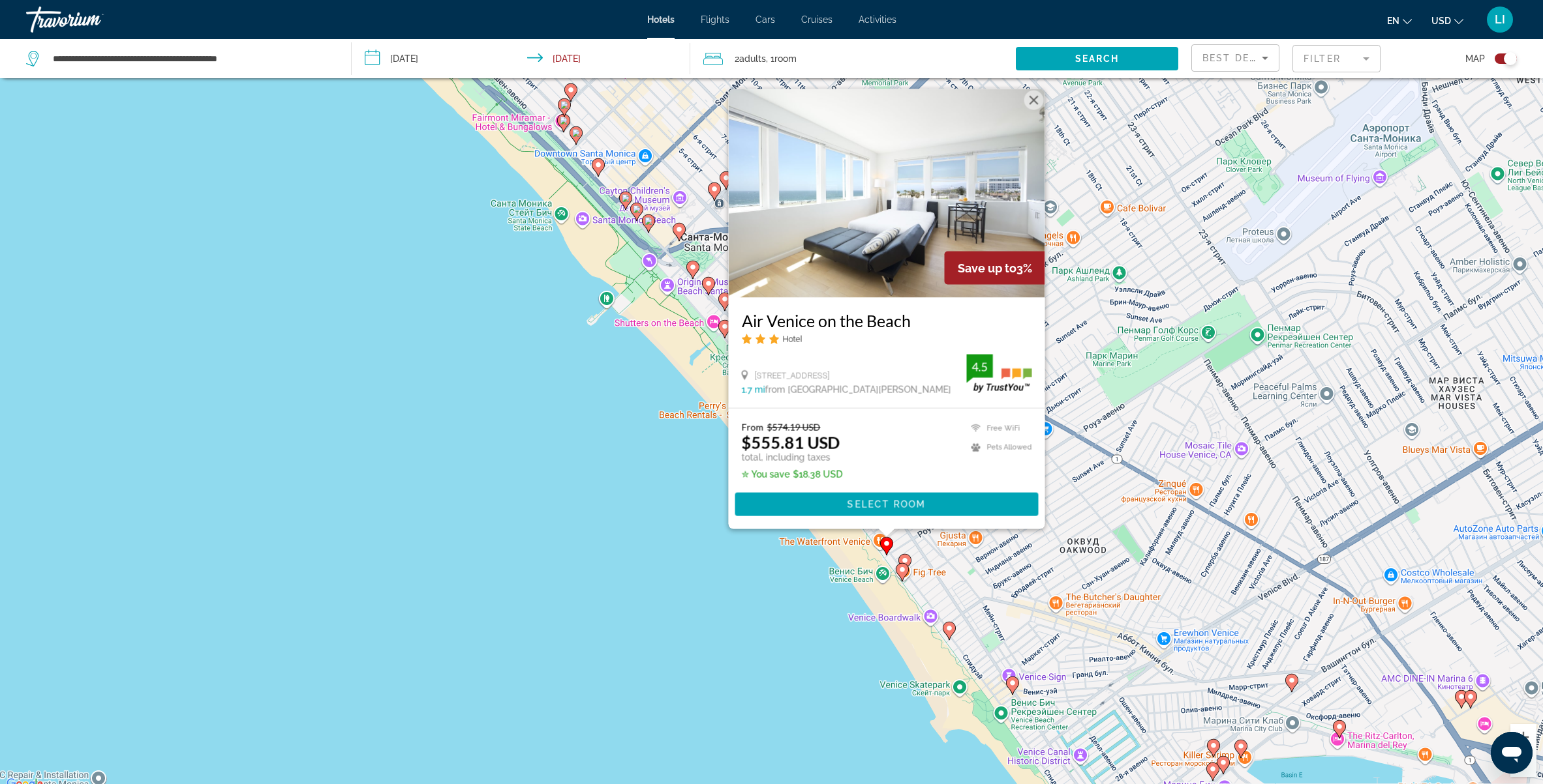
click at [805, 572] on div "Чтобы активировать перетаскивание с помощью клавиатуры, нажмите Alt + Ввод. Пос…" at bounding box center [771, 400] width 1543 height 784
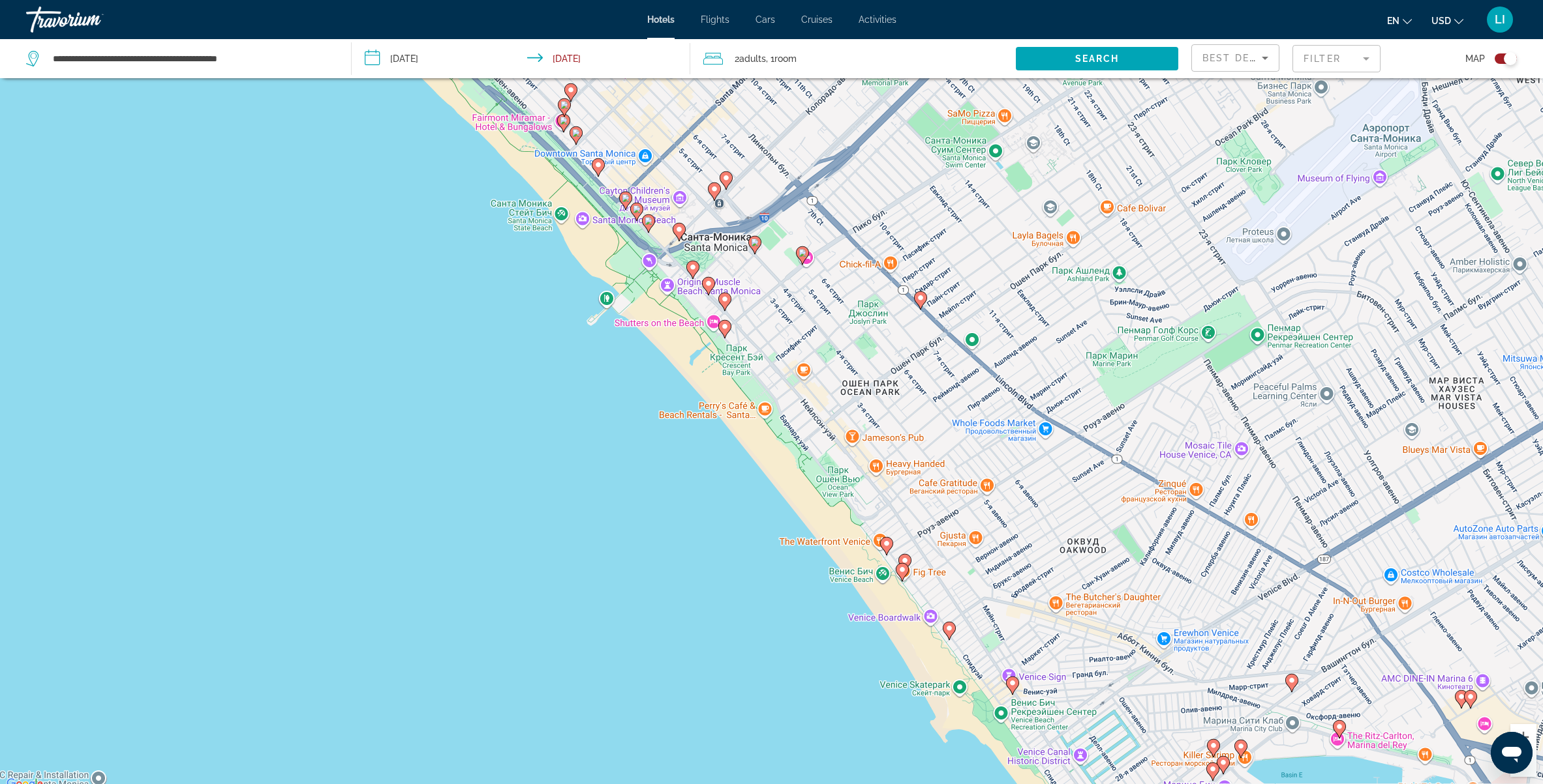
click at [886, 544] on image "Main content" at bounding box center [887, 544] width 8 height 8
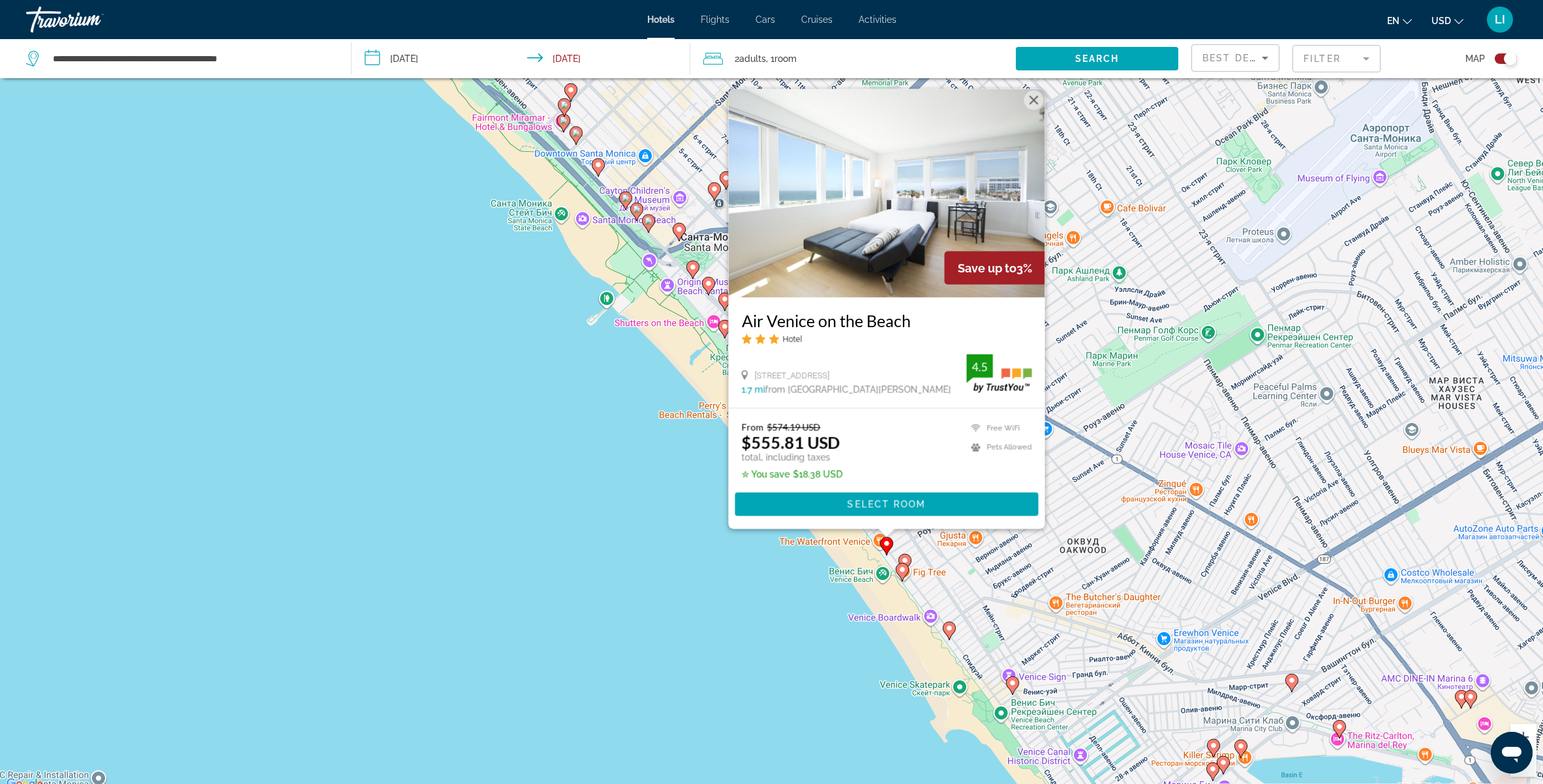
click at [595, 455] on div "Чтобы активировать перетаскивание с помощью клавиатуры, нажмите Alt + Ввод. Пос…" at bounding box center [771, 400] width 1543 height 784
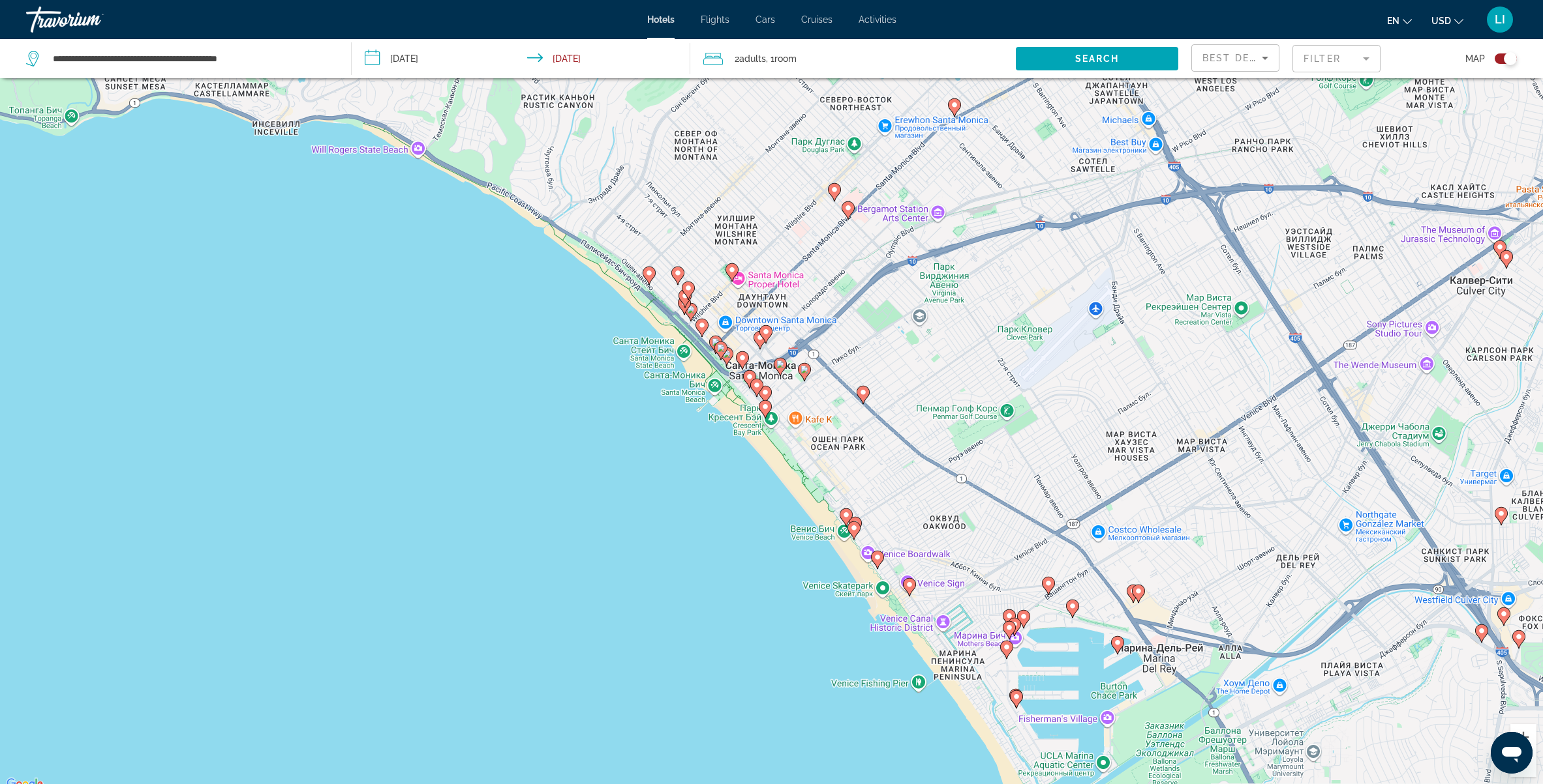
click at [908, 587] on image "Main content" at bounding box center [910, 585] width 8 height 8
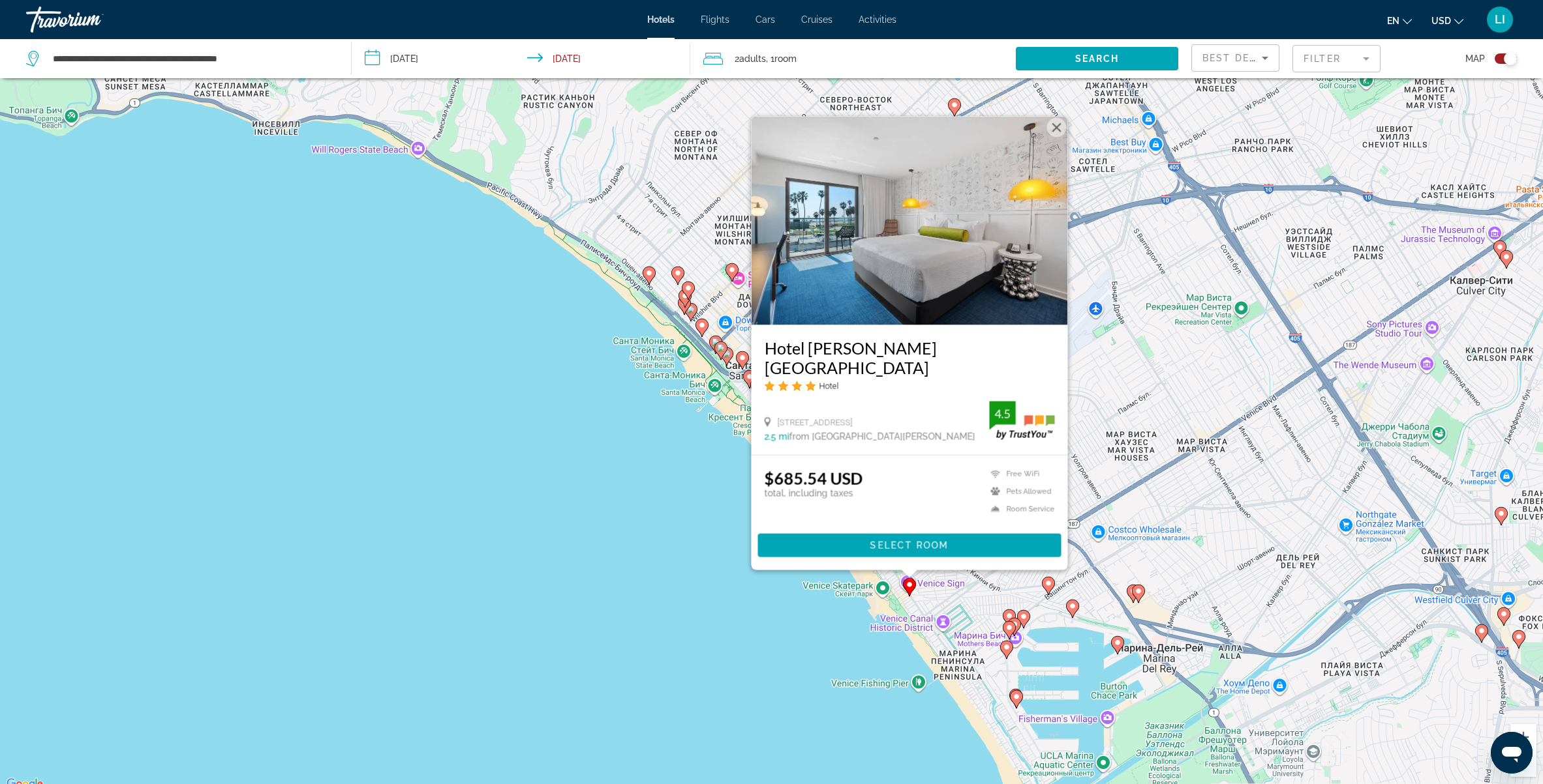
click at [783, 596] on div "Чтобы активировать перетаскивание с помощью клавиатуры, нажмите Alt + Ввод. Пос…" at bounding box center [771, 400] width 1543 height 784
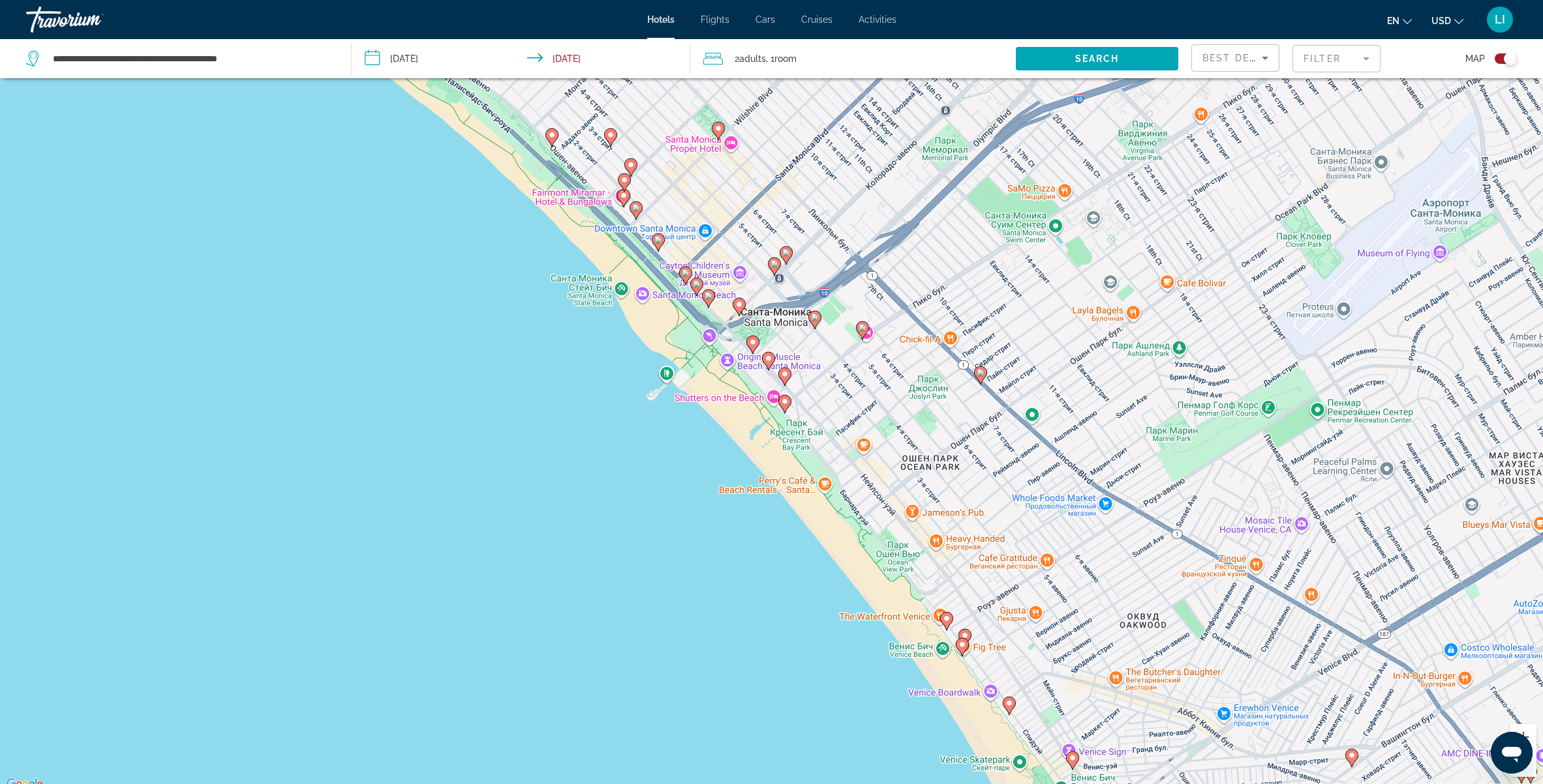
click at [752, 342] on image "Main content" at bounding box center [753, 342] width 8 height 8
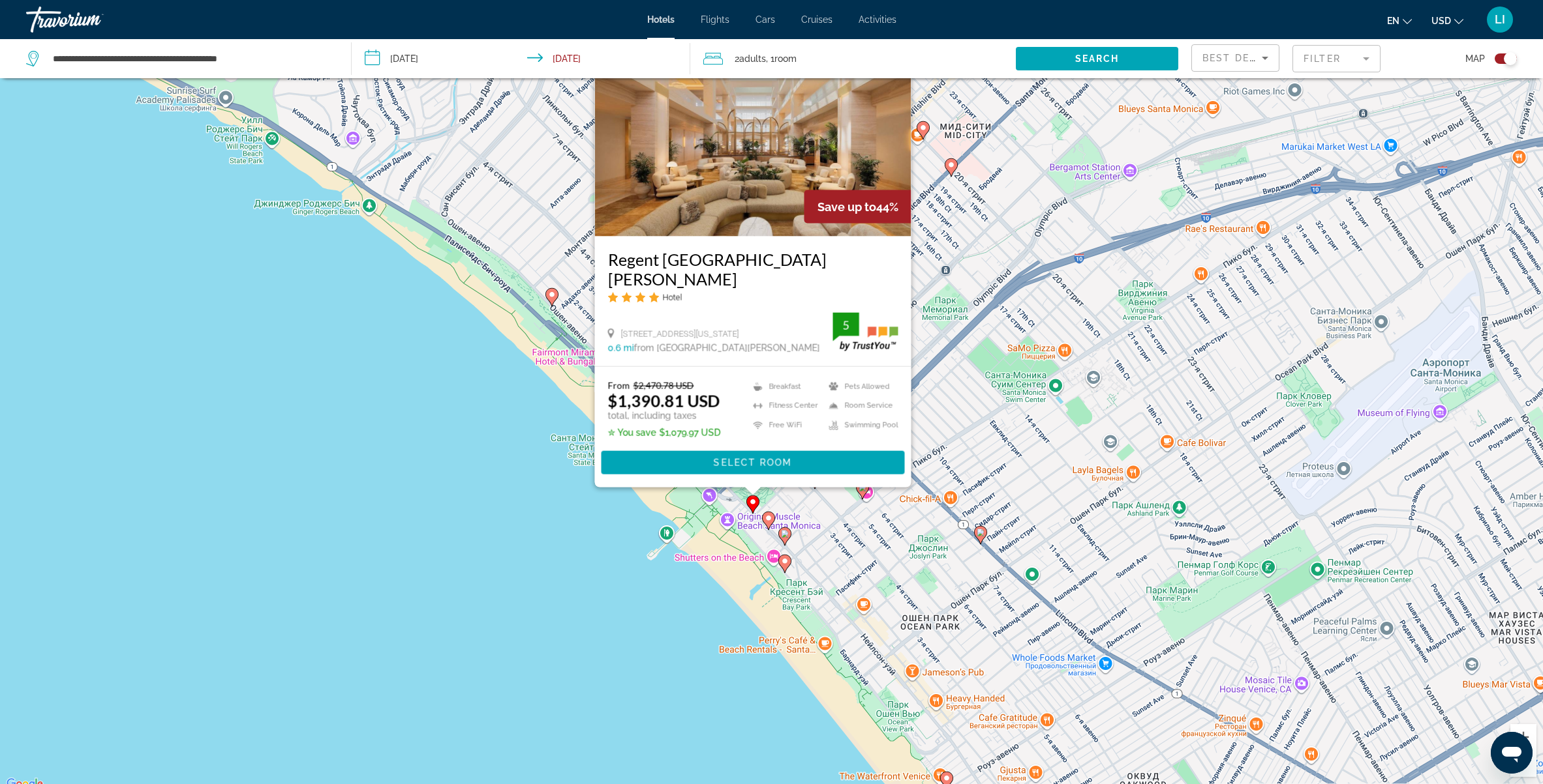
click at [770, 526] on gmp-advanced-marker "Main content" at bounding box center [769, 520] width 13 height 19
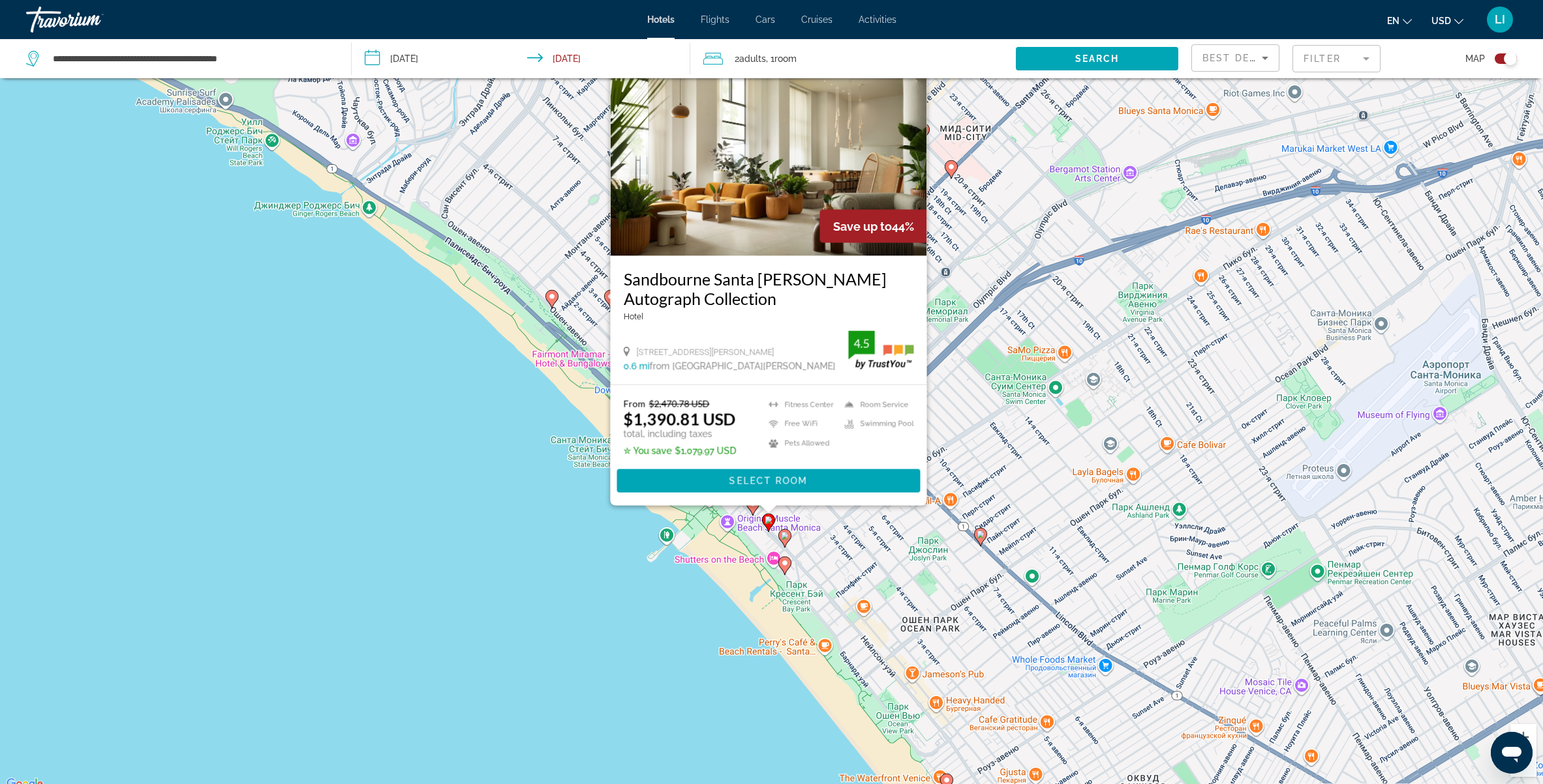
click at [786, 539] on icon "Main content" at bounding box center [784, 538] width 12 height 17
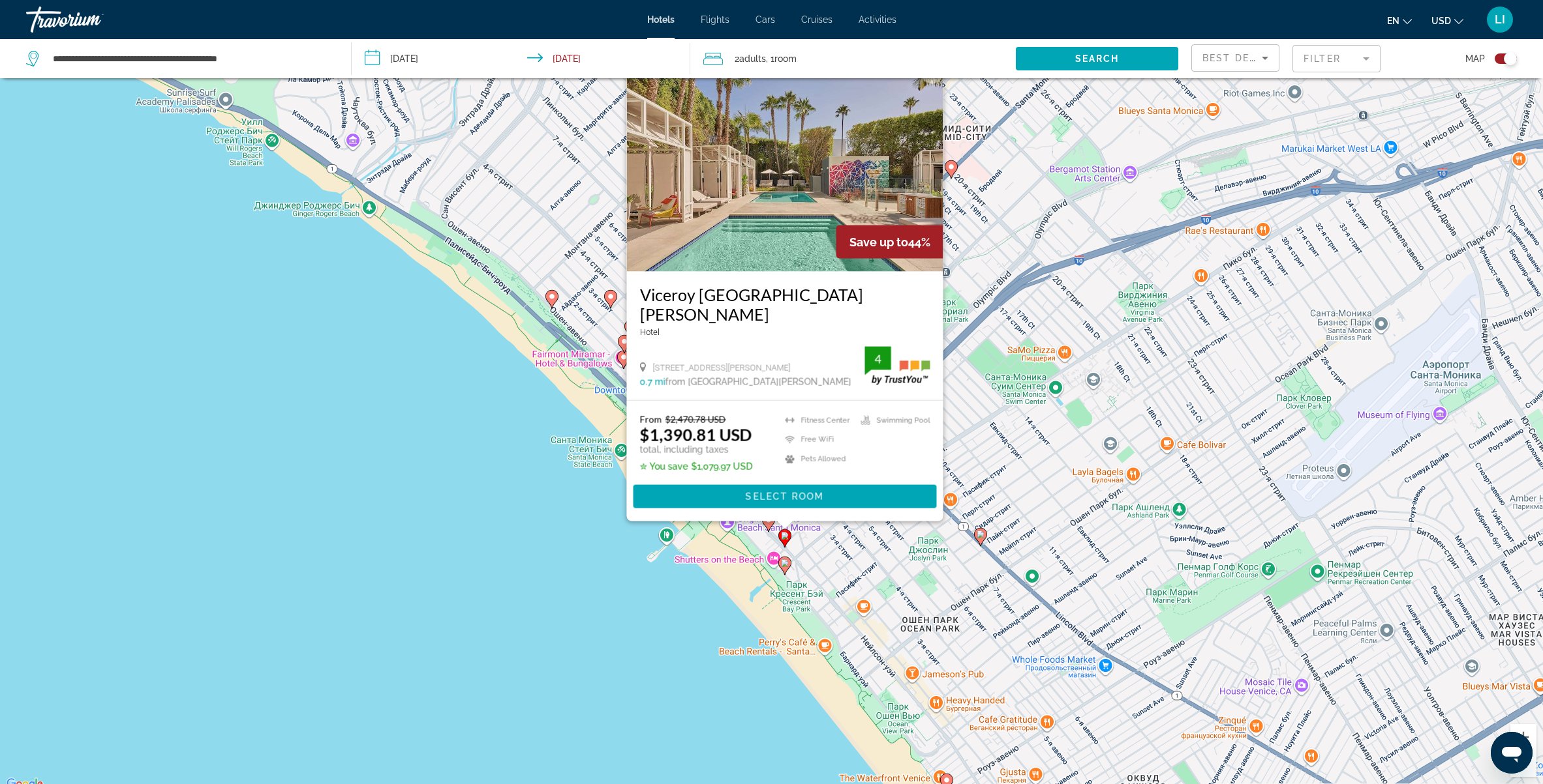
click at [786, 566] on image "Main content" at bounding box center [784, 563] width 8 height 8
click at [785, 566] on image "Main content" at bounding box center [784, 563] width 8 height 8
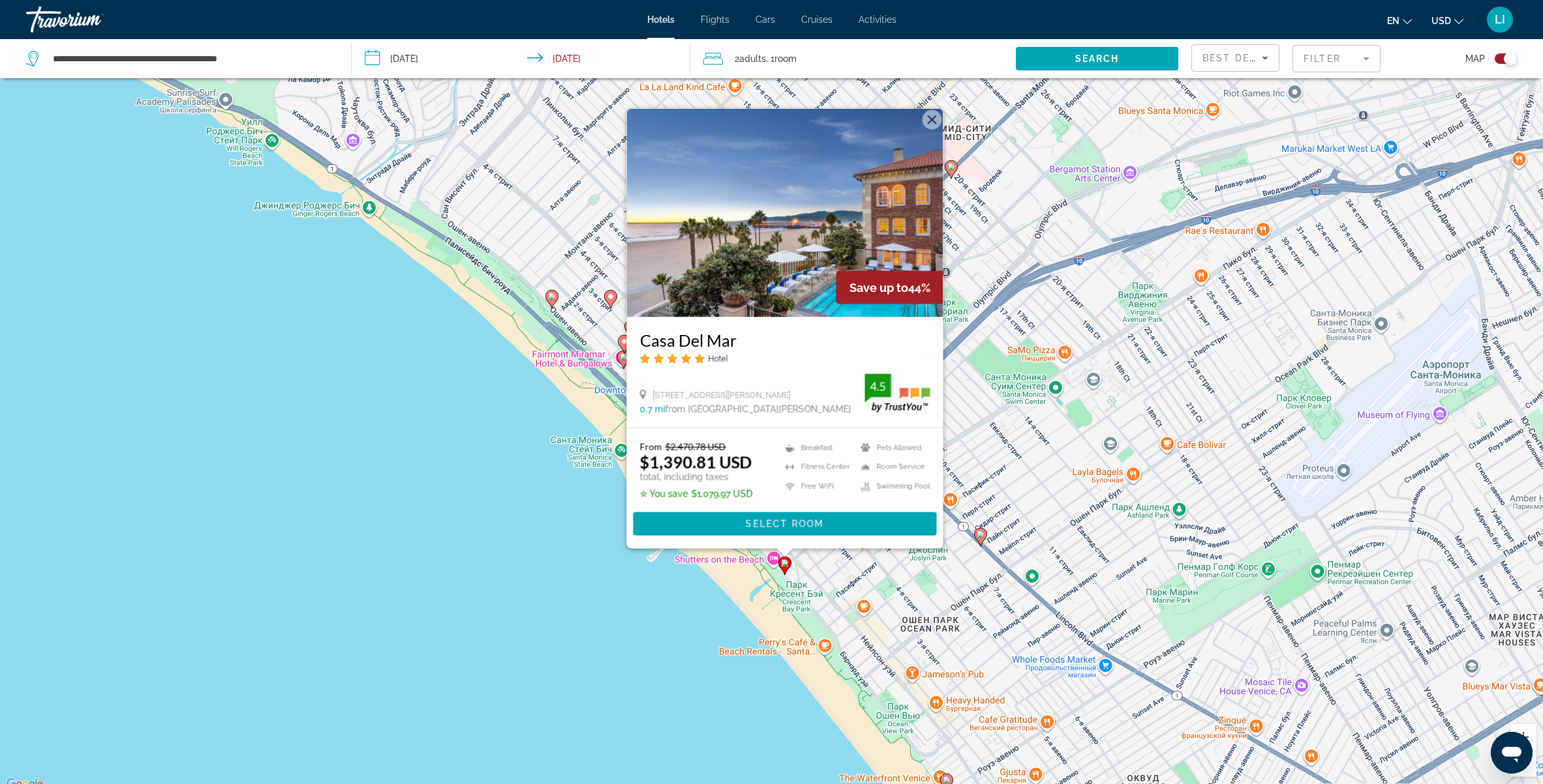
click at [723, 610] on div "Чтобы активировать перетаскивание с помощью клавиатуры, нажмите Alt + Ввод. Пос…" at bounding box center [771, 400] width 1543 height 784
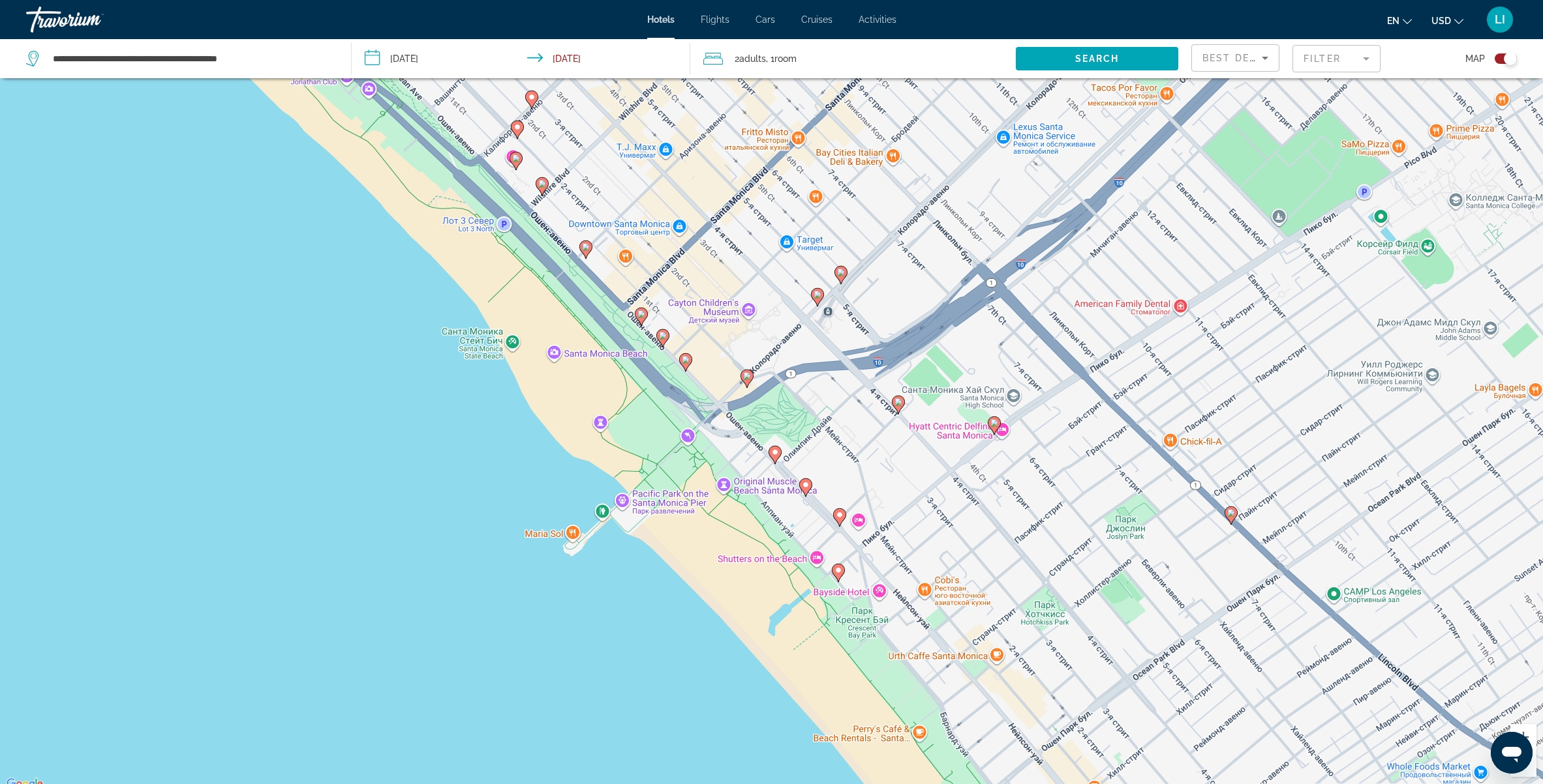
click at [902, 403] on icon "Main content" at bounding box center [897, 404] width 12 height 17
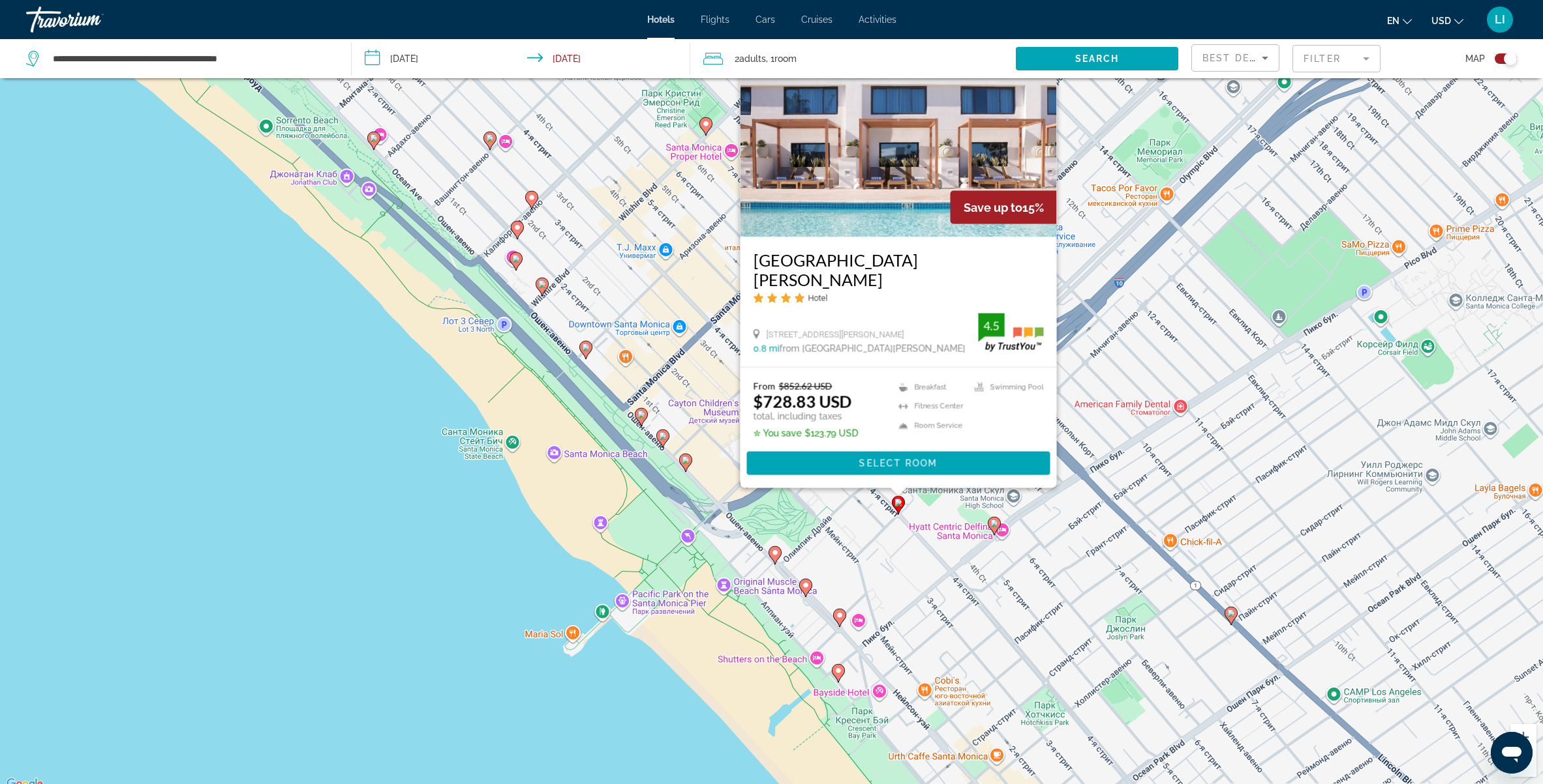
click at [714, 447] on div "Чтобы активировать перетаскивание с помощью клавиатуры, нажмите Alt + Ввод. Пос…" at bounding box center [771, 400] width 1543 height 784
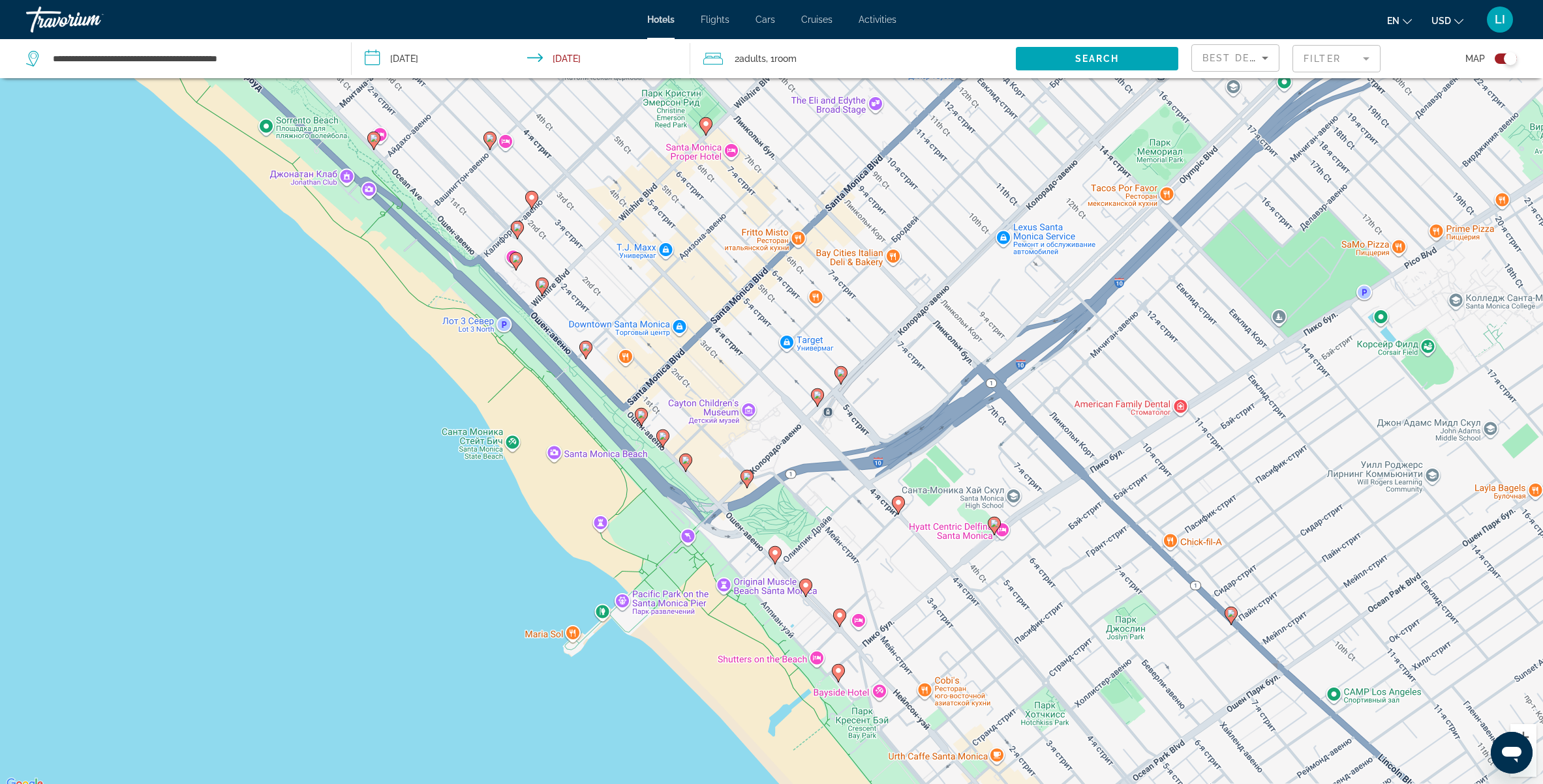
click at [821, 397] on icon "Main content" at bounding box center [816, 397] width 12 height 17
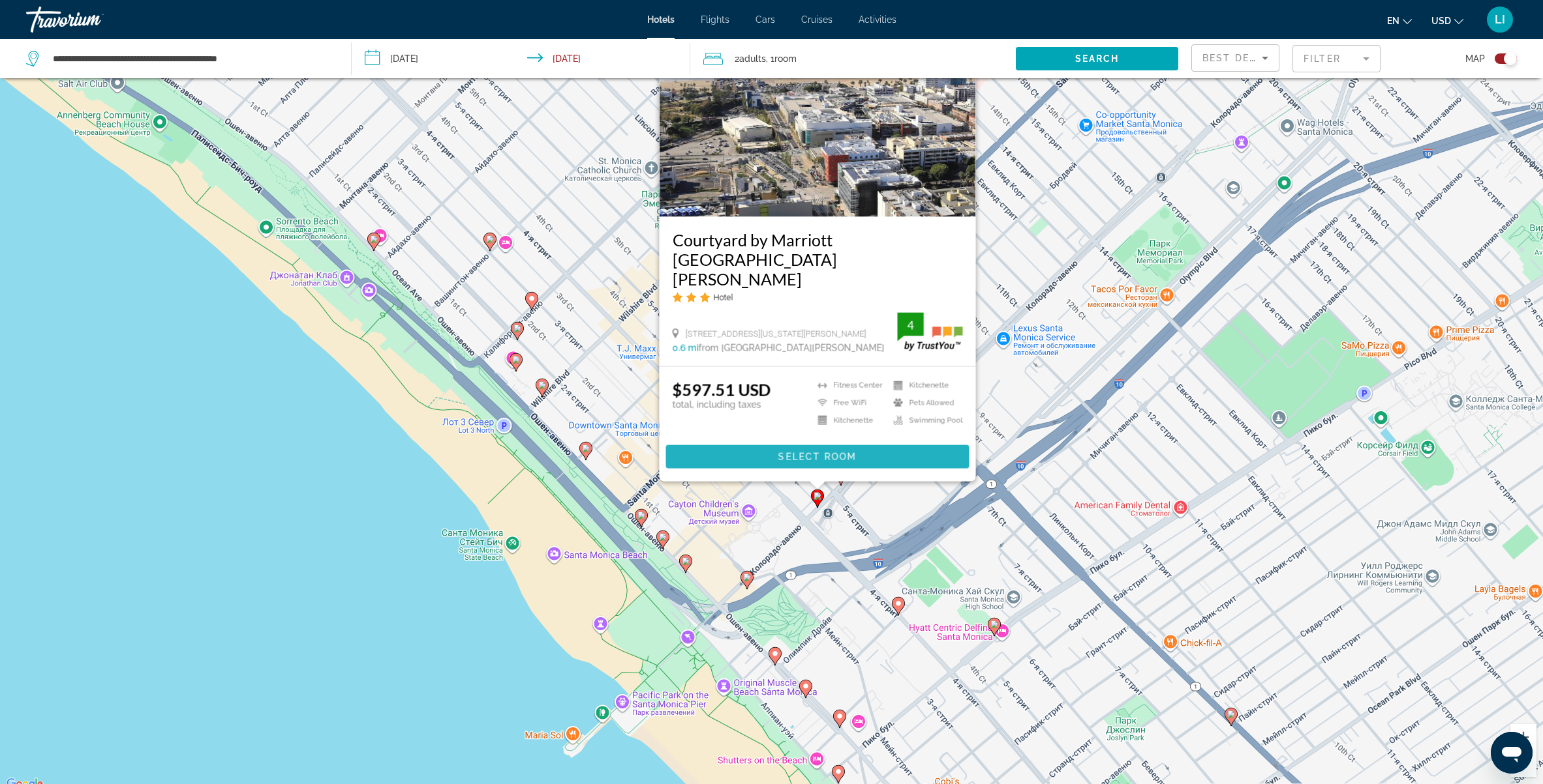
click at [824, 458] on span "Select Room" at bounding box center [816, 457] width 78 height 11
